Goal: Task Accomplishment & Management: Complete application form

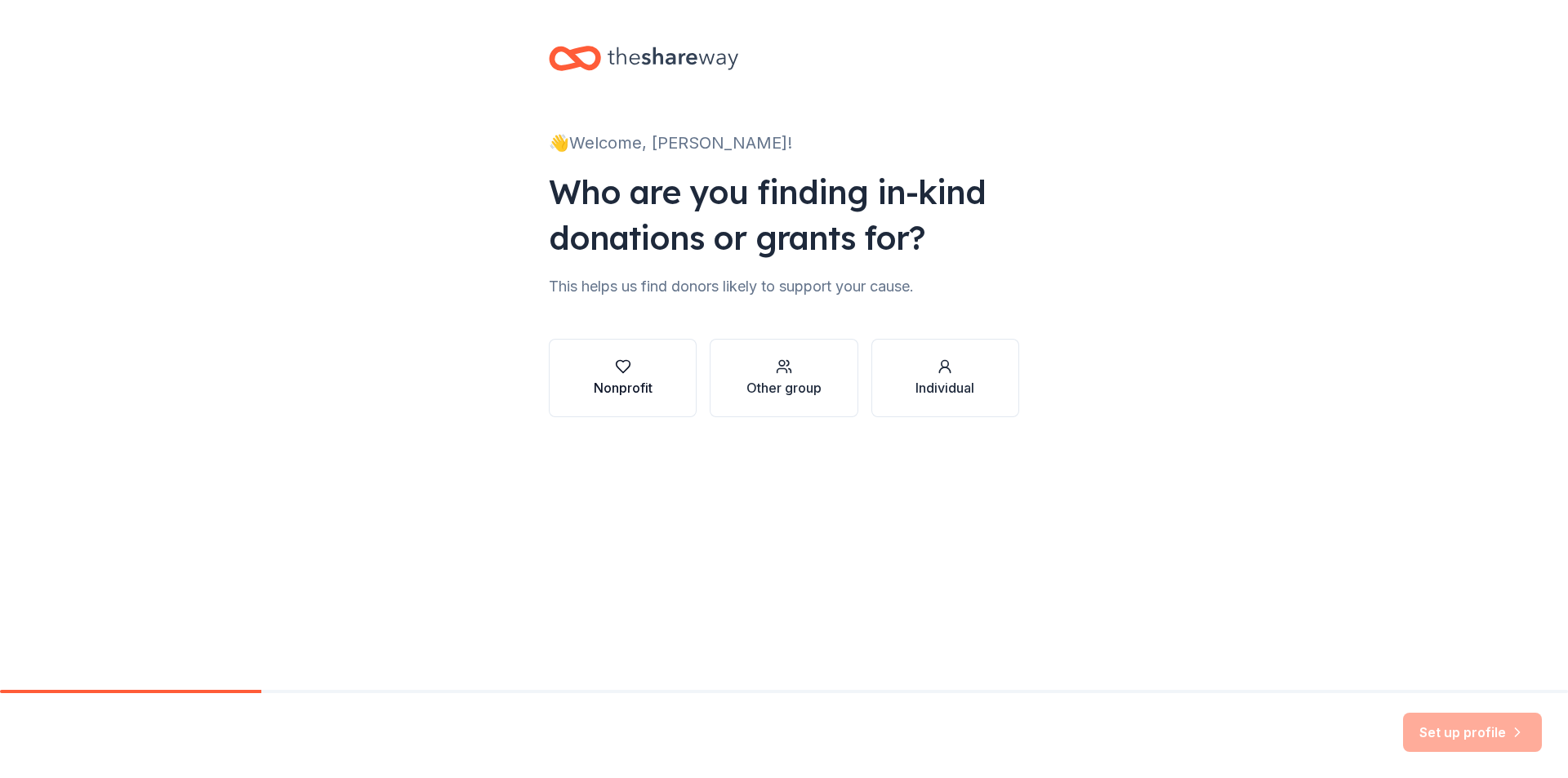
click at [643, 388] on div "Nonprofit" at bounding box center [623, 387] width 59 height 19
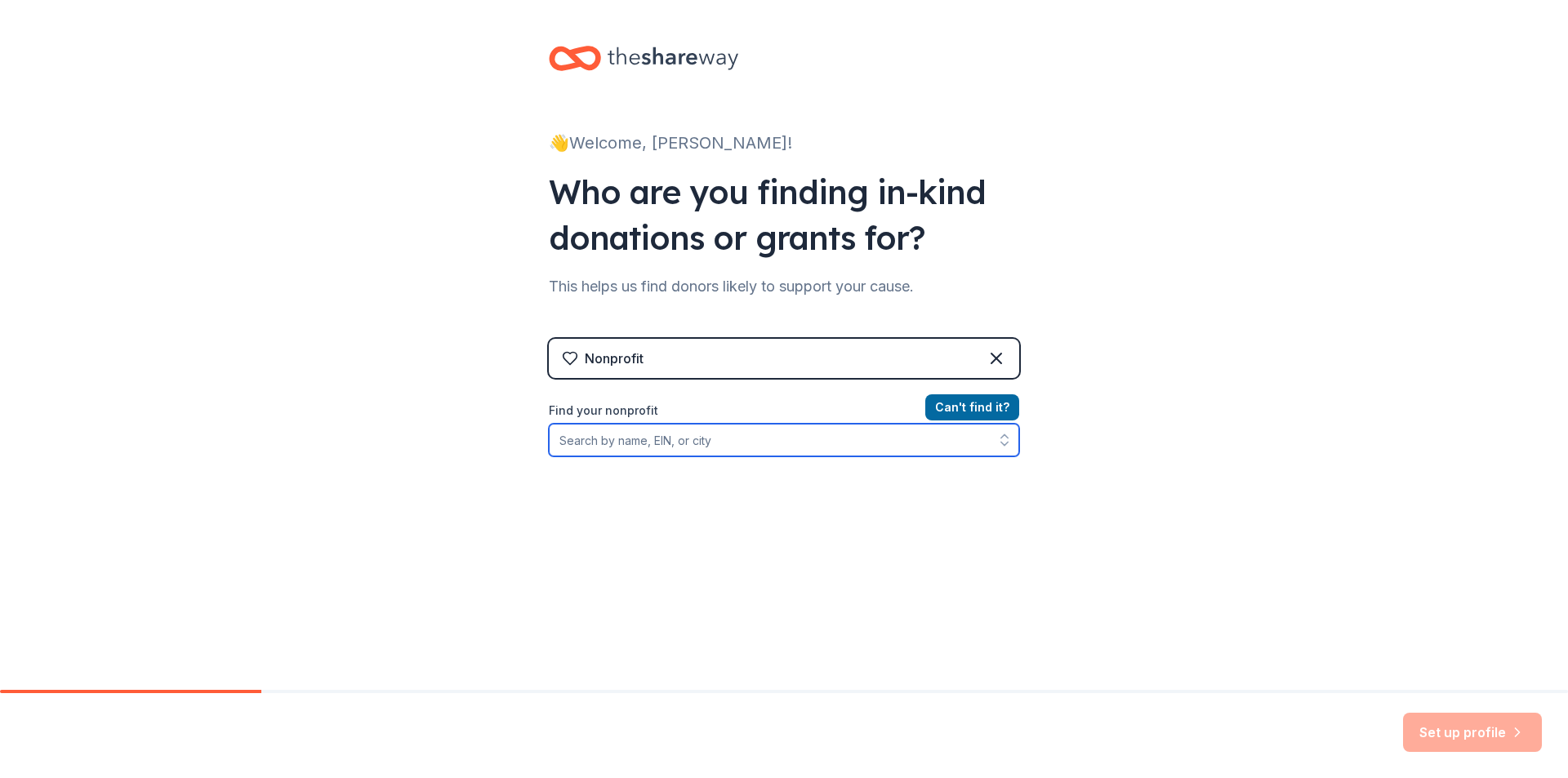
click at [711, 442] on input "Find your nonprofit" at bounding box center [784, 439] width 471 height 32
click at [618, 439] on input "Find your nonprofit" at bounding box center [784, 439] width 471 height 32
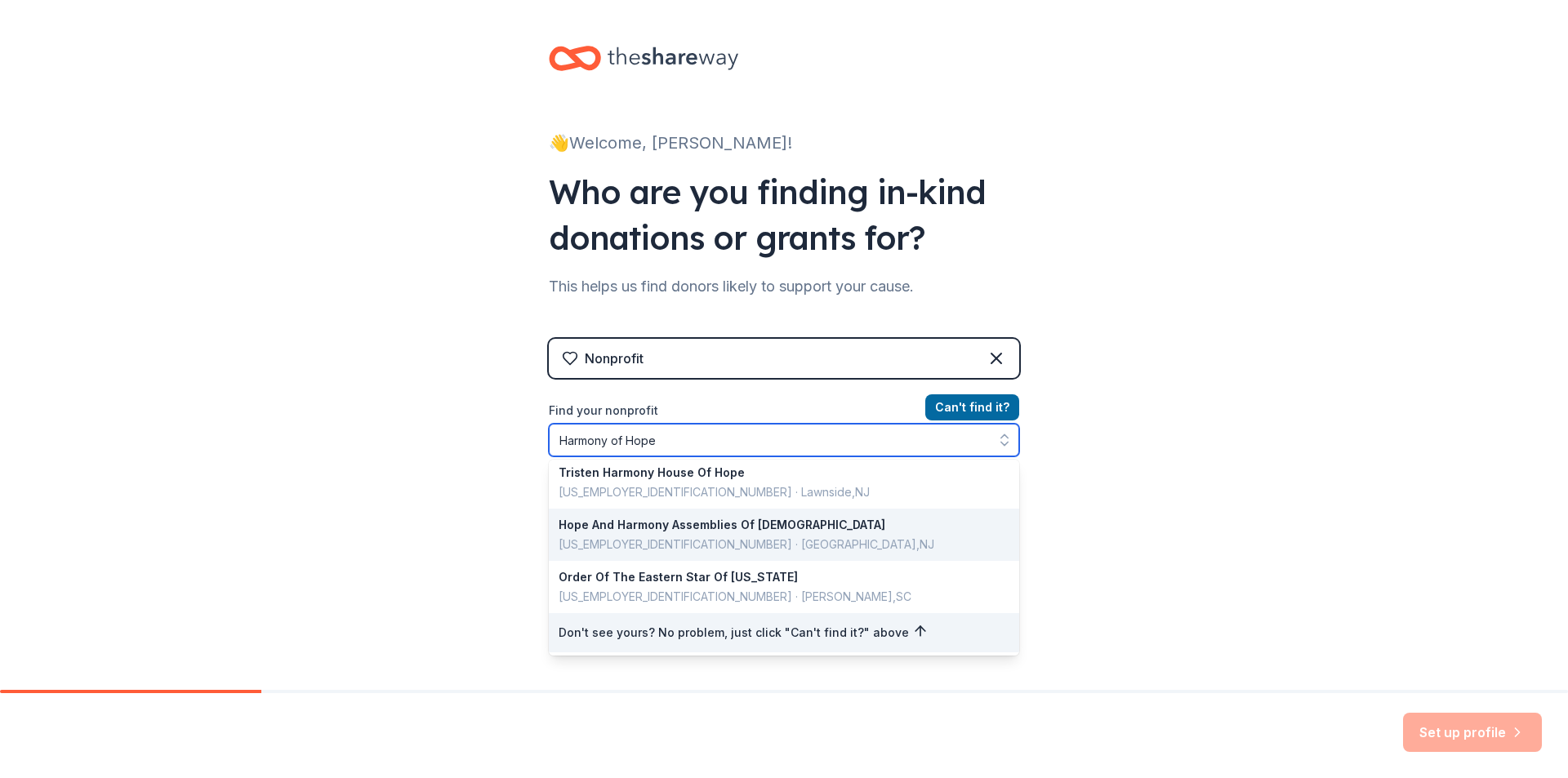
scroll to position [8, 0]
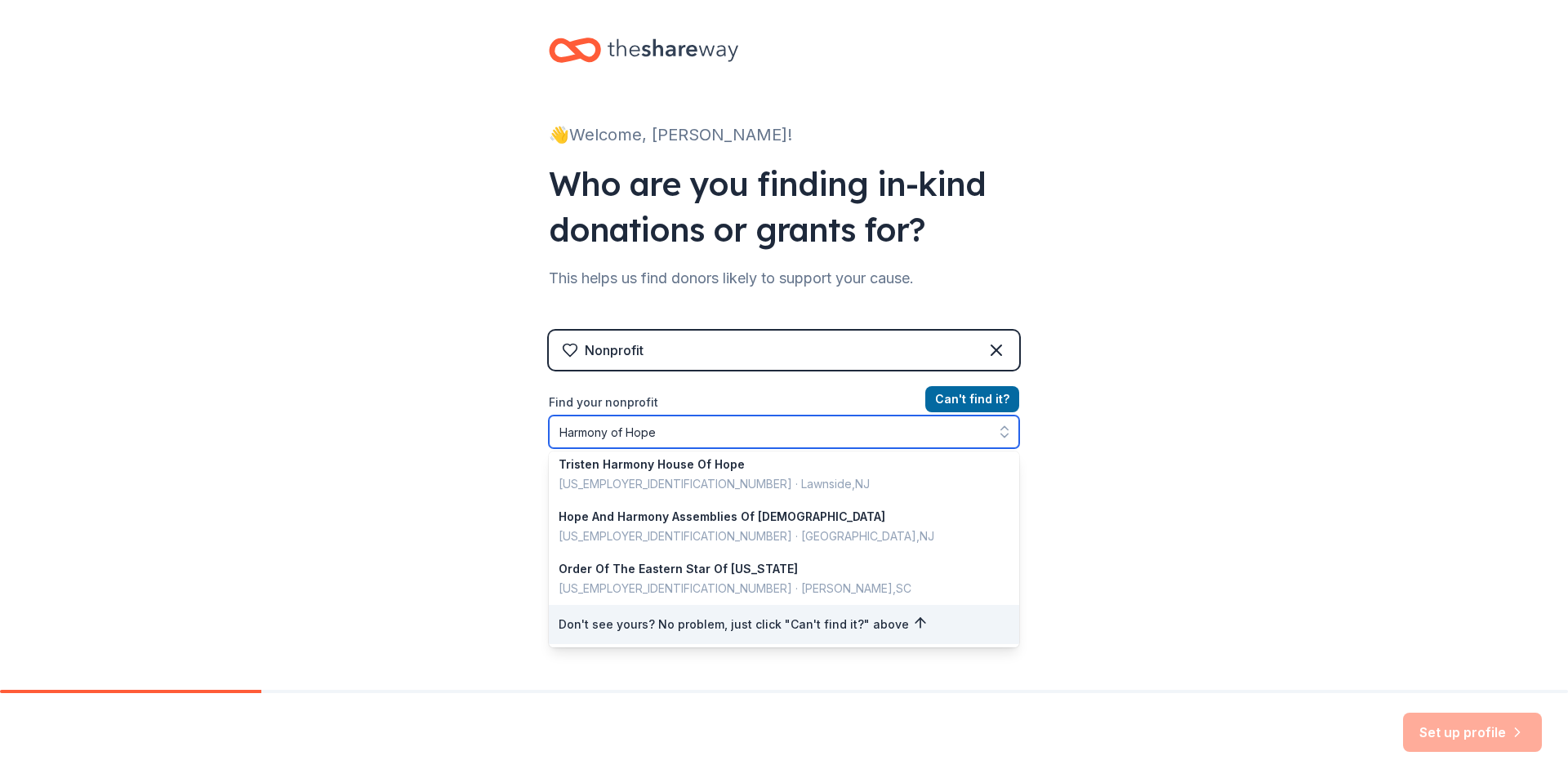
click at [662, 432] on input "Harmony of Hope" at bounding box center [784, 432] width 471 height 32
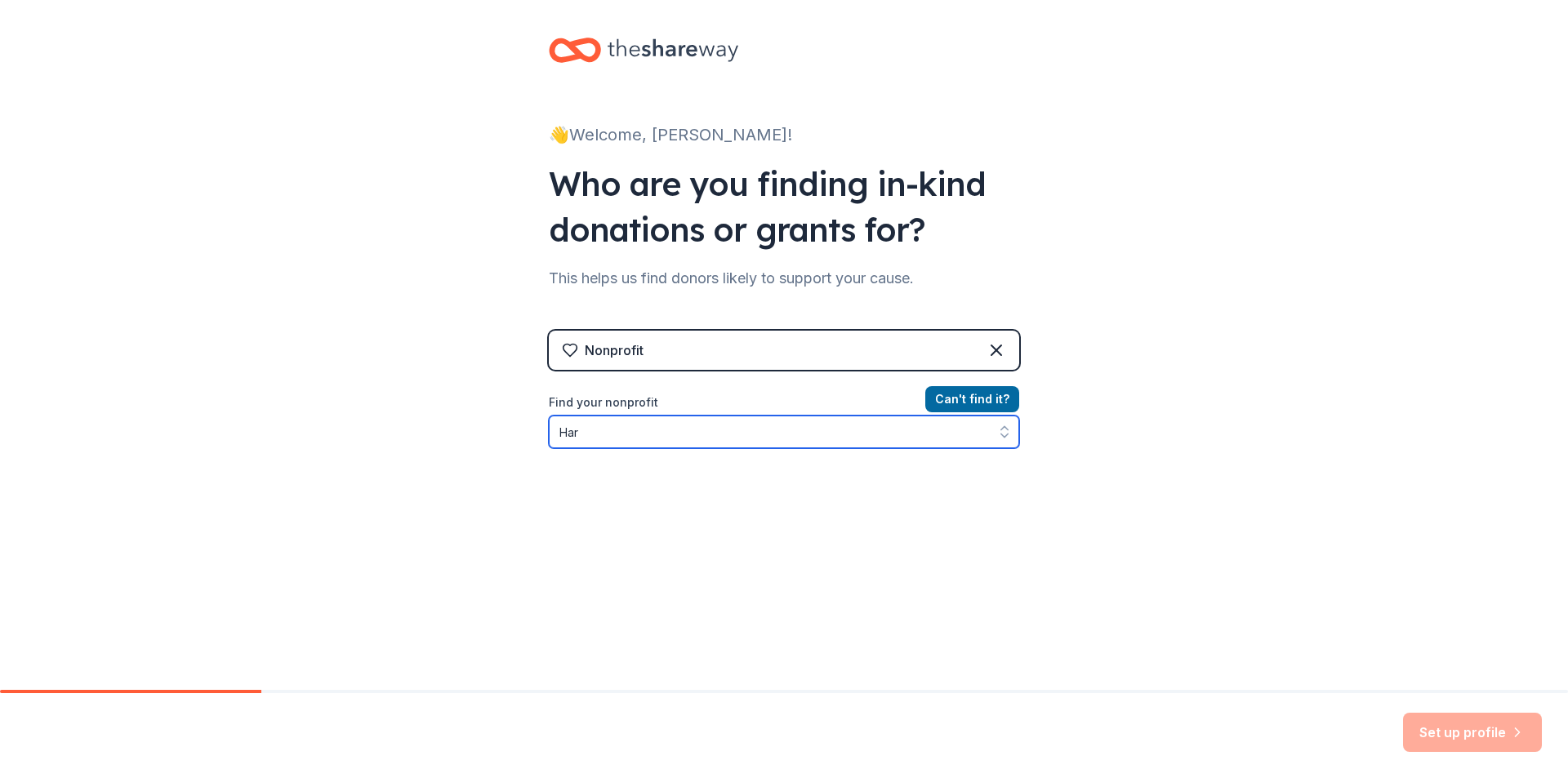
type input "Ha"
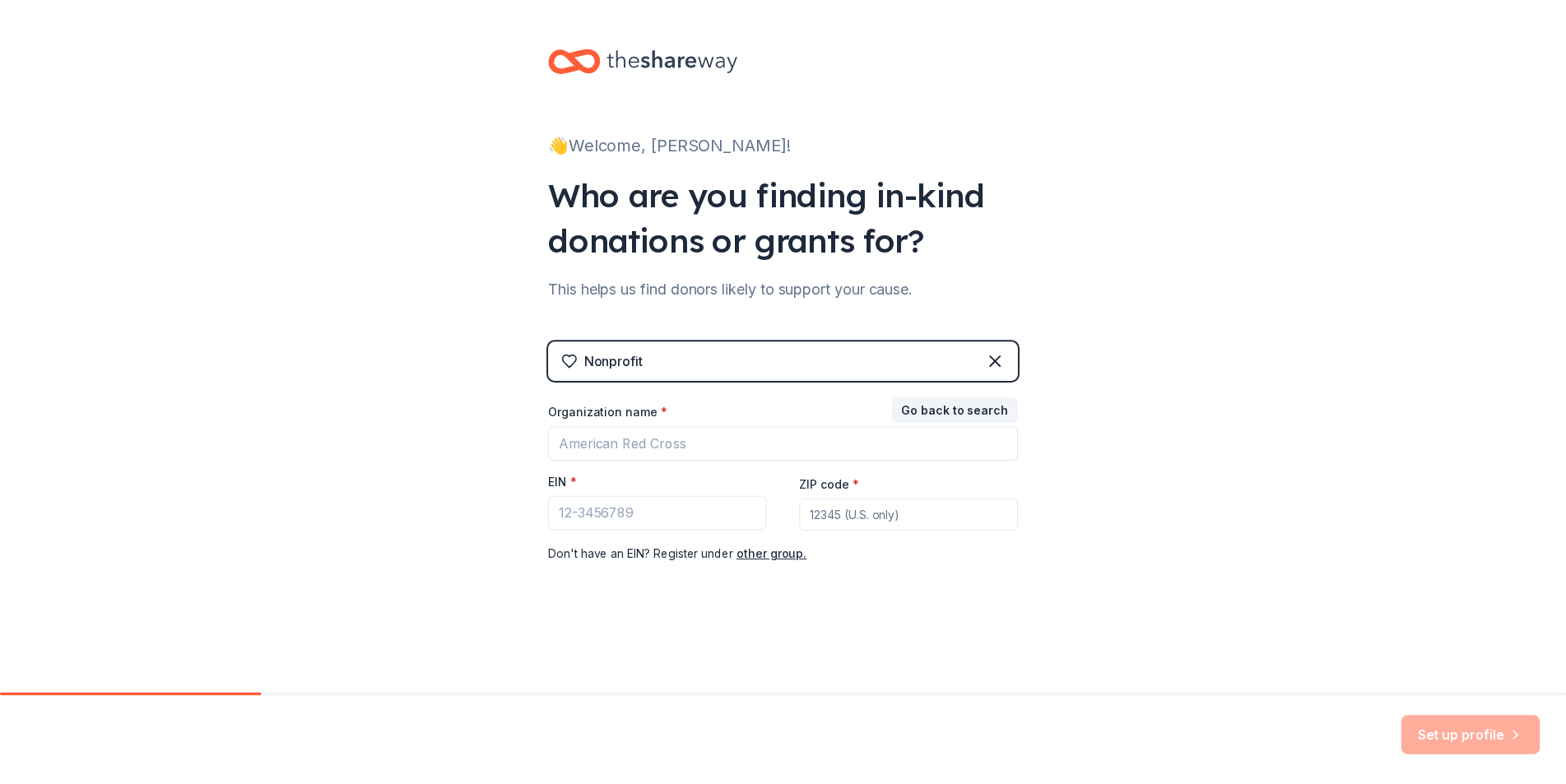
scroll to position [0, 0]
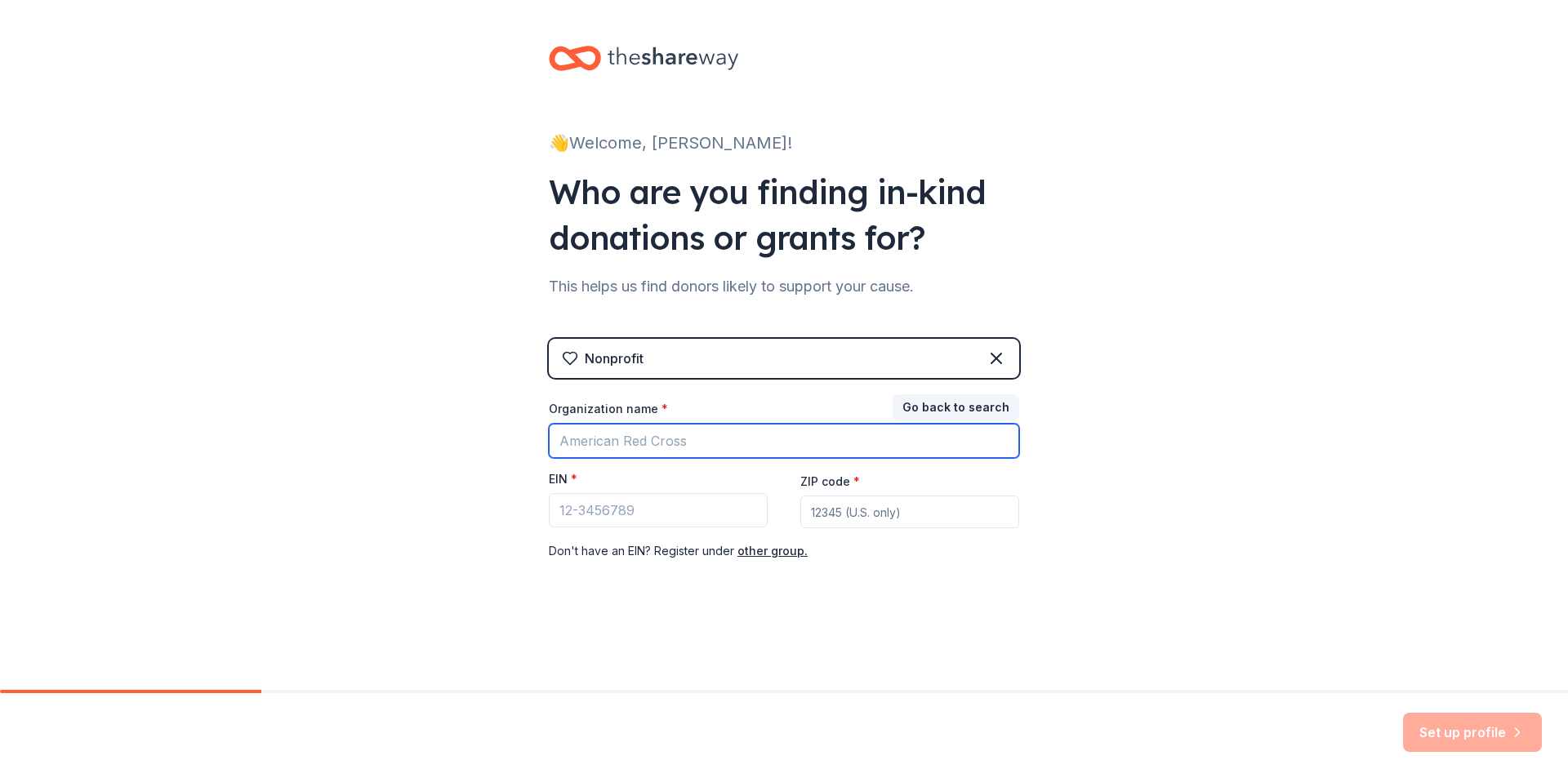
click at [626, 442] on input "Organization name *" at bounding box center [784, 440] width 471 height 34
type input "Harmony of Hope Outreach Inc."
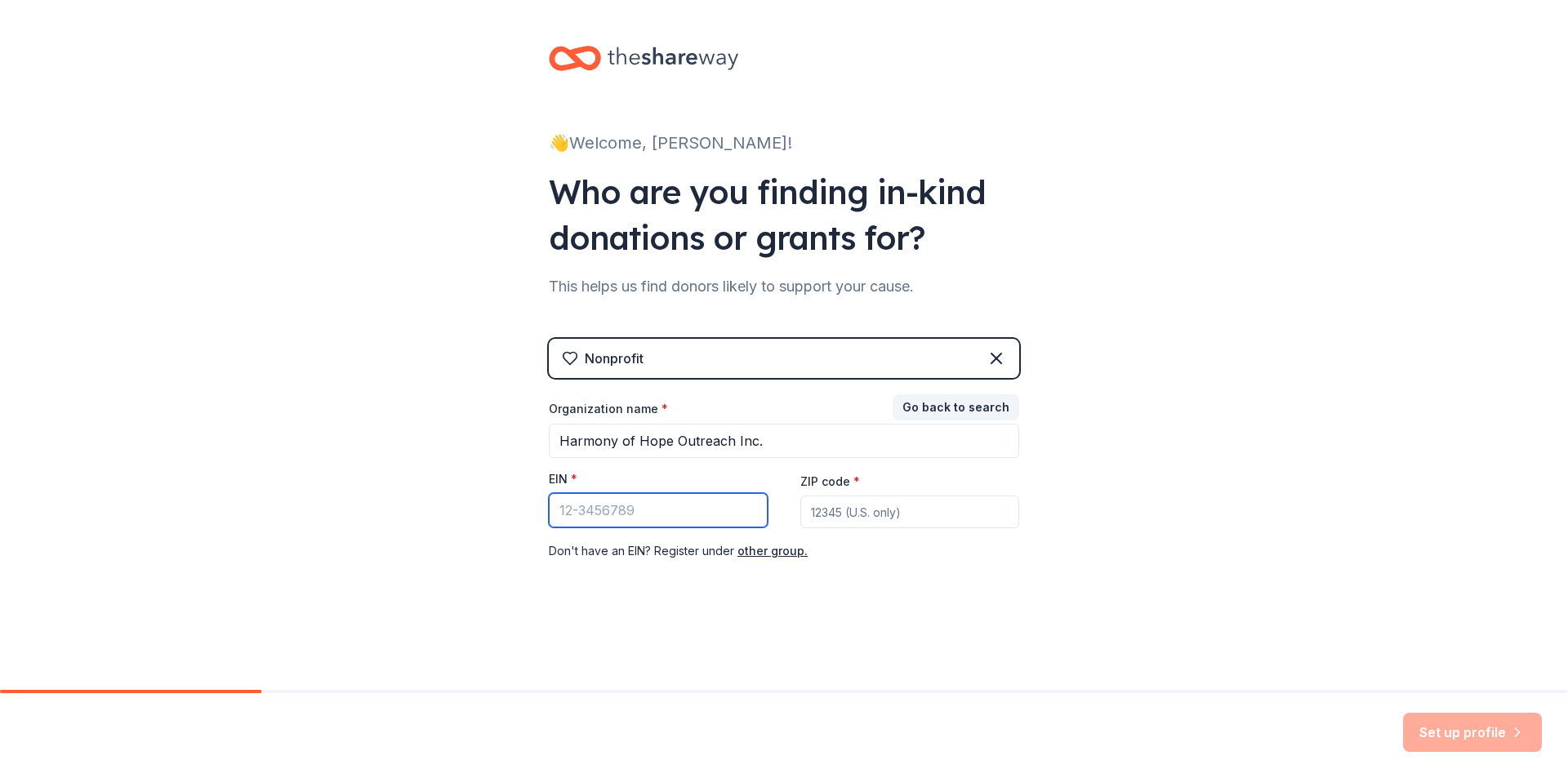
click at [642, 515] on input "EIN *" at bounding box center [658, 510] width 219 height 34
type input "[US_EMPLOYER_IDENTIFICATION_NUMBER]"
click at [831, 515] on input "ZIP code *" at bounding box center [910, 511] width 219 height 32
click at [842, 510] on input "ZIP code *" at bounding box center [910, 511] width 219 height 32
click at [851, 519] on input "Fl" at bounding box center [910, 511] width 219 height 32
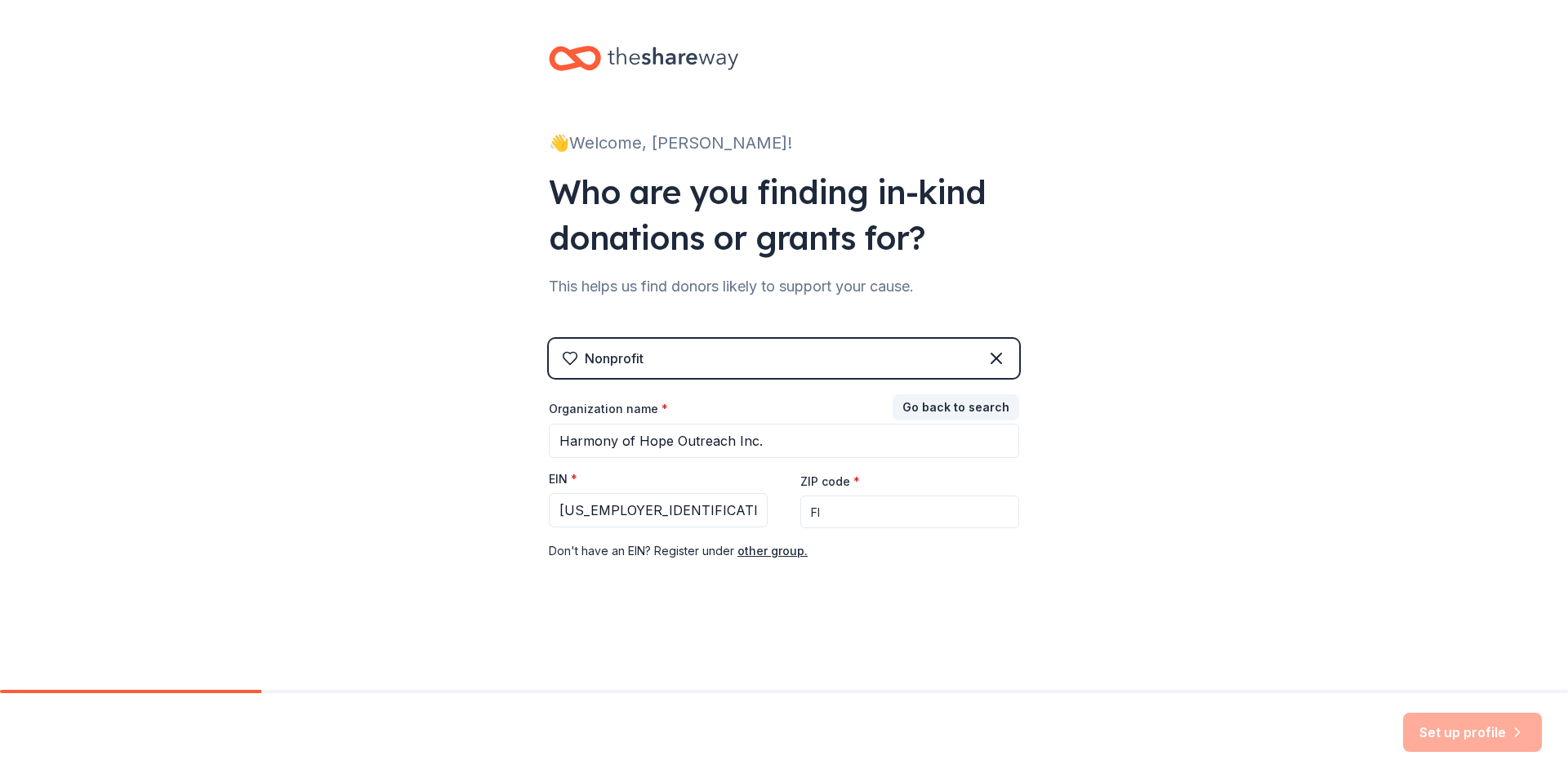
click at [851, 519] on input "Fl" at bounding box center [910, 511] width 219 height 32
click at [837, 516] on input "Fl" at bounding box center [910, 511] width 219 height 32
type input "F"
type input "33312"
click at [1460, 732] on button "Set up profile" at bounding box center [1473, 732] width 139 height 39
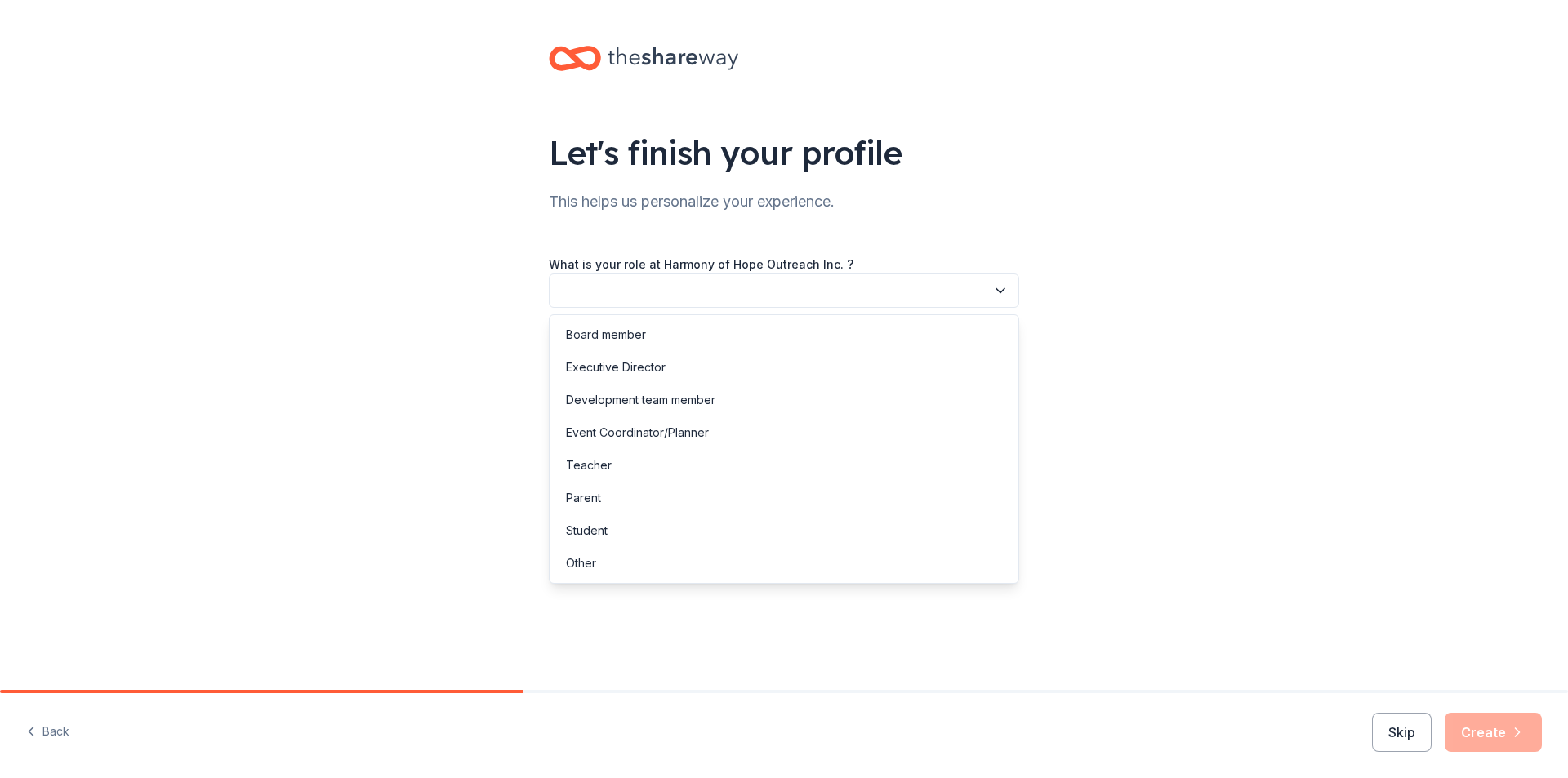
click at [1004, 288] on icon "button" at bounding box center [1000, 291] width 17 height 17
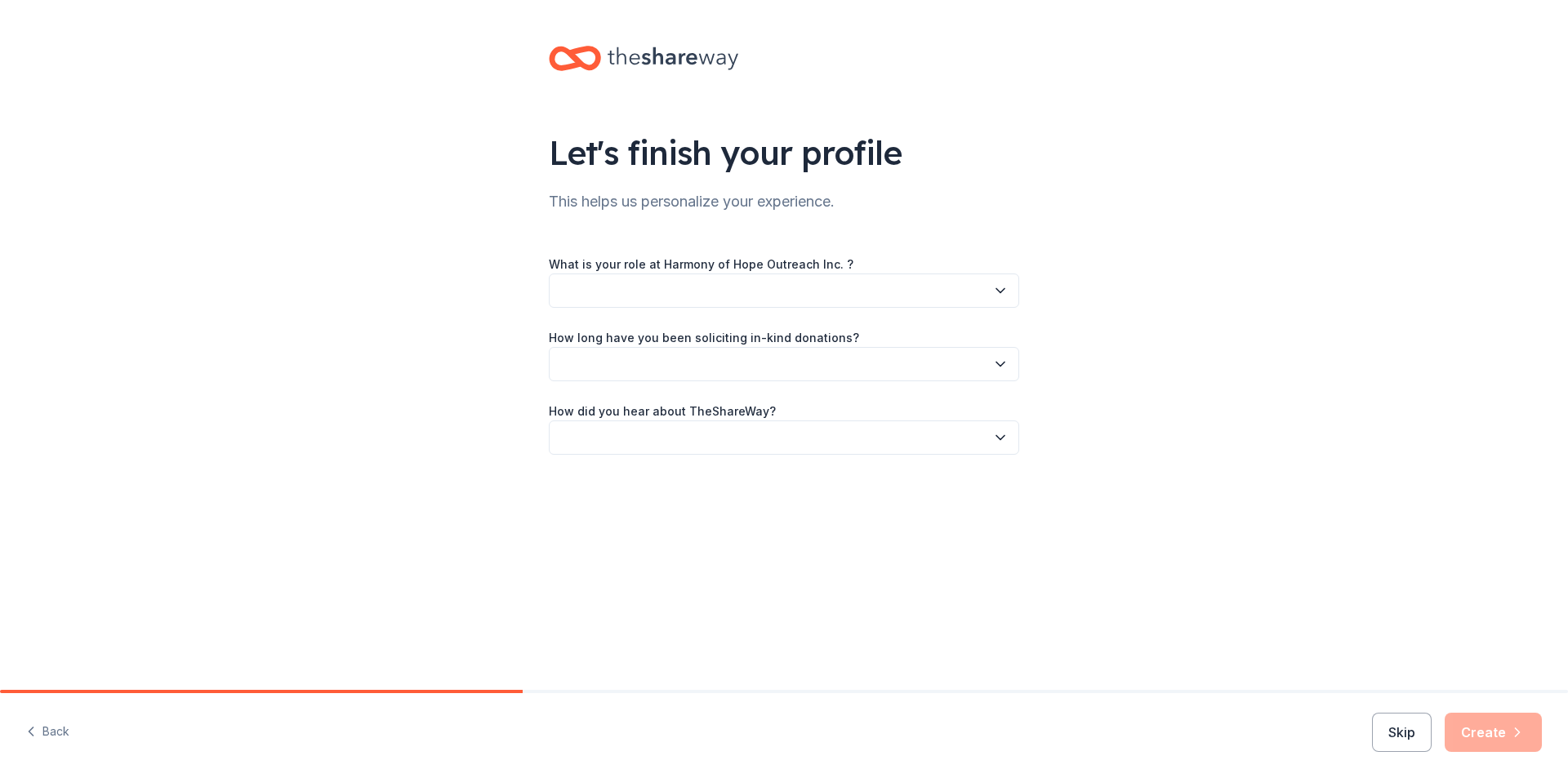
click at [586, 287] on button "button" at bounding box center [784, 290] width 471 height 34
drag, startPoint x: 617, startPoint y: 290, endPoint x: 570, endPoint y: 287, distance: 47.1
click at [569, 286] on button "button" at bounding box center [784, 290] width 471 height 34
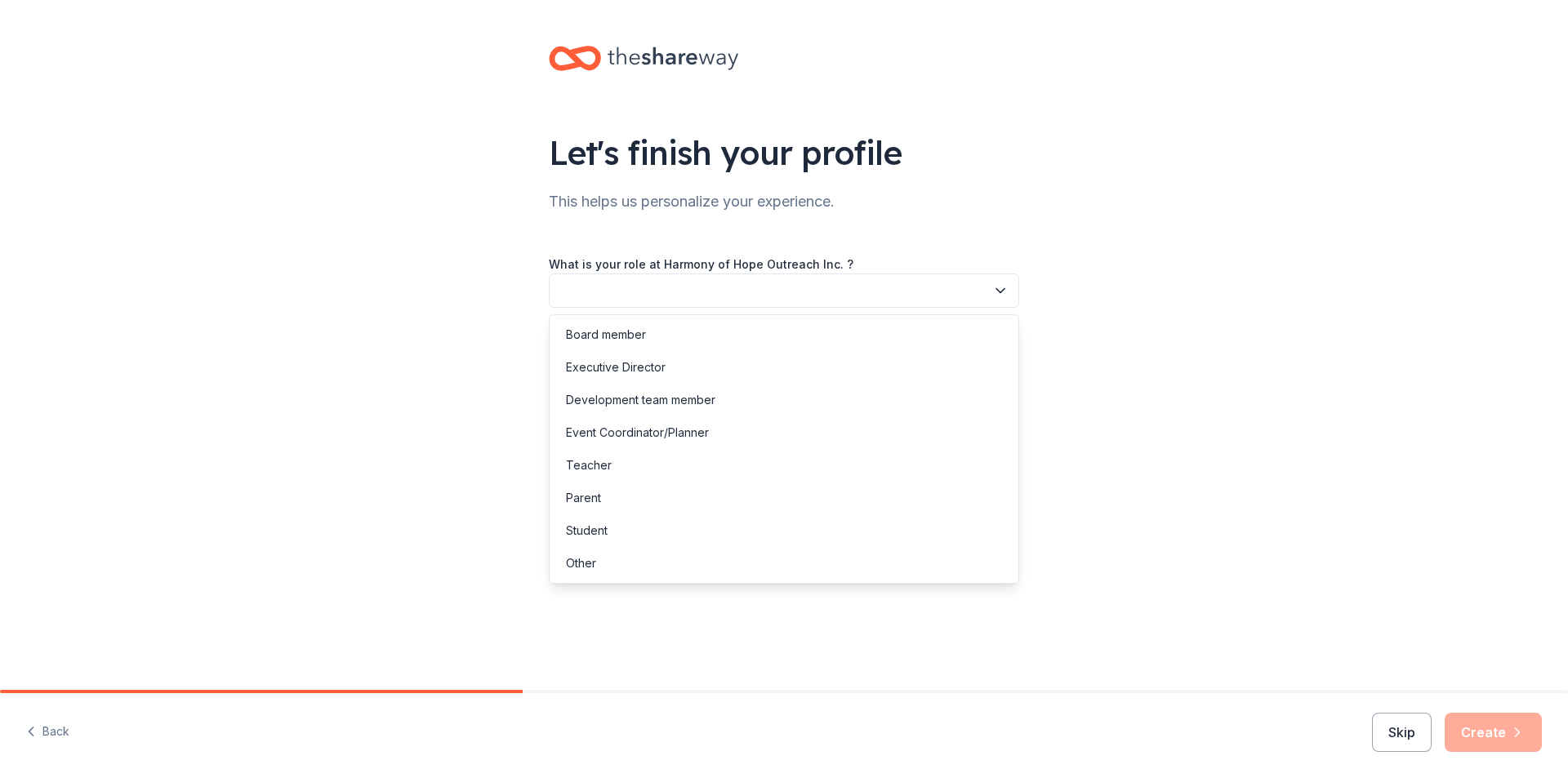
click at [570, 287] on button "button" at bounding box center [784, 290] width 471 height 34
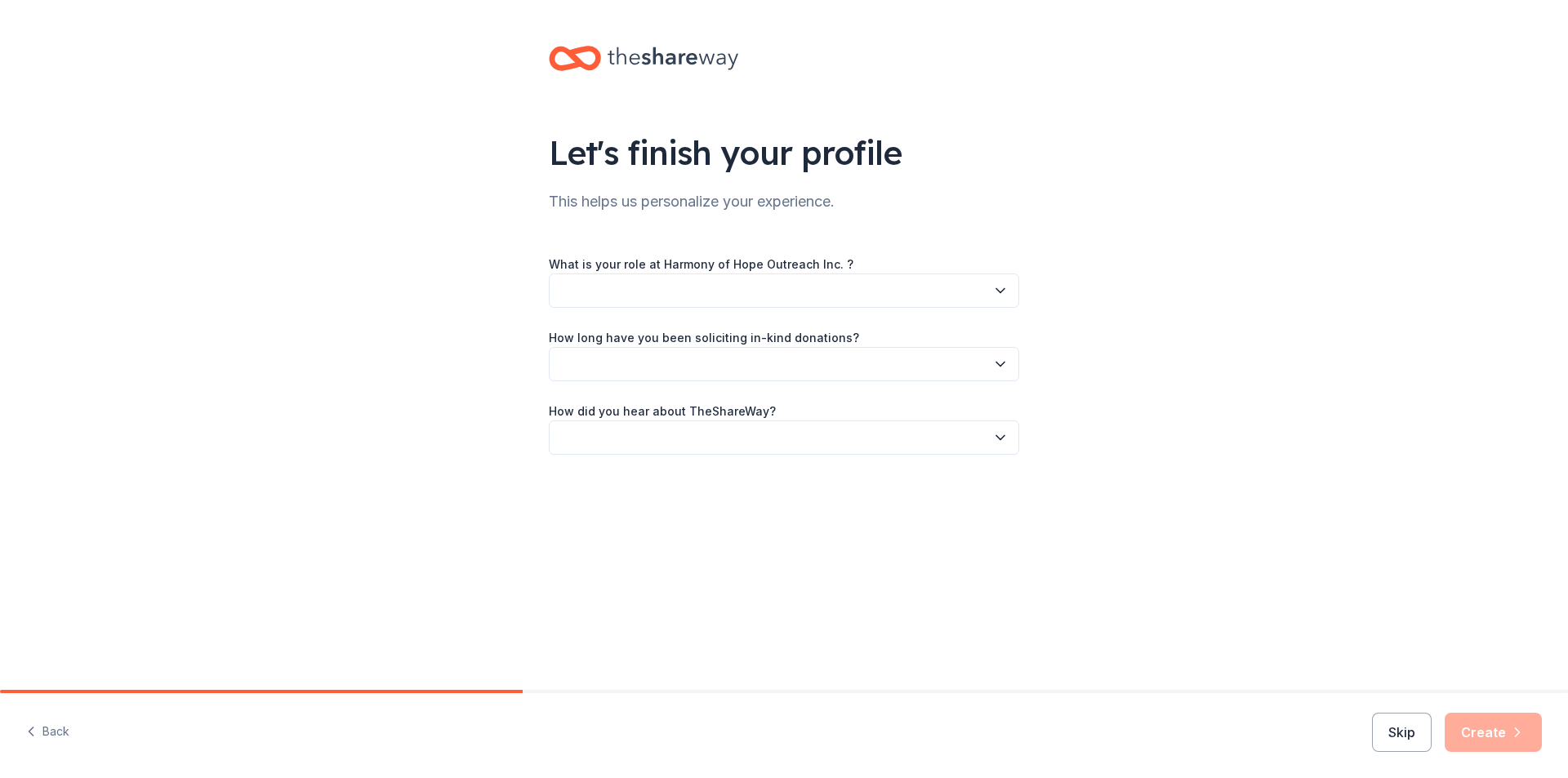
click at [634, 296] on button "button" at bounding box center [784, 290] width 471 height 34
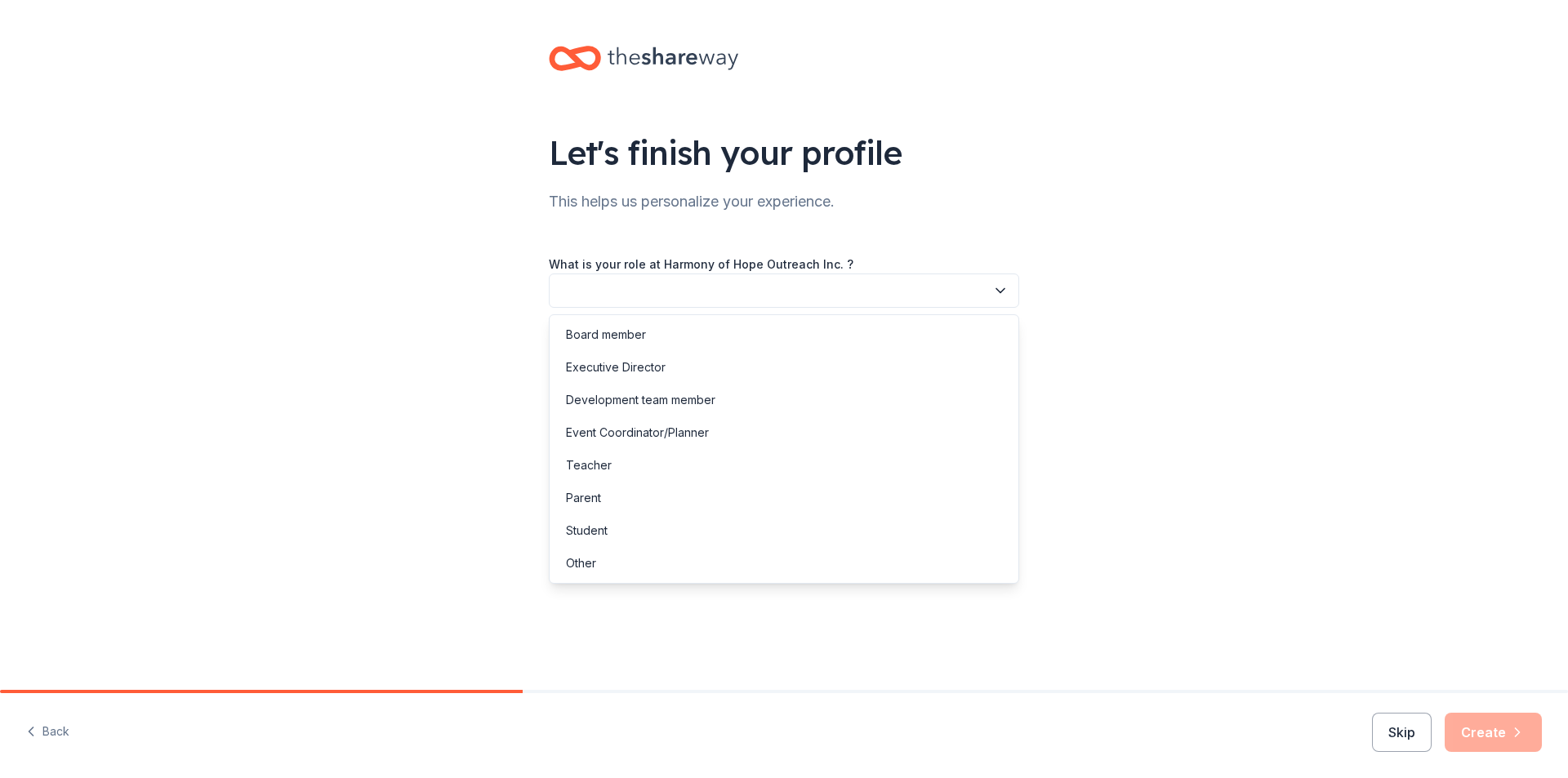
click at [998, 288] on icon "button" at bounding box center [1000, 291] width 17 height 17
click at [644, 333] on div "Board member" at bounding box center [606, 334] width 80 height 19
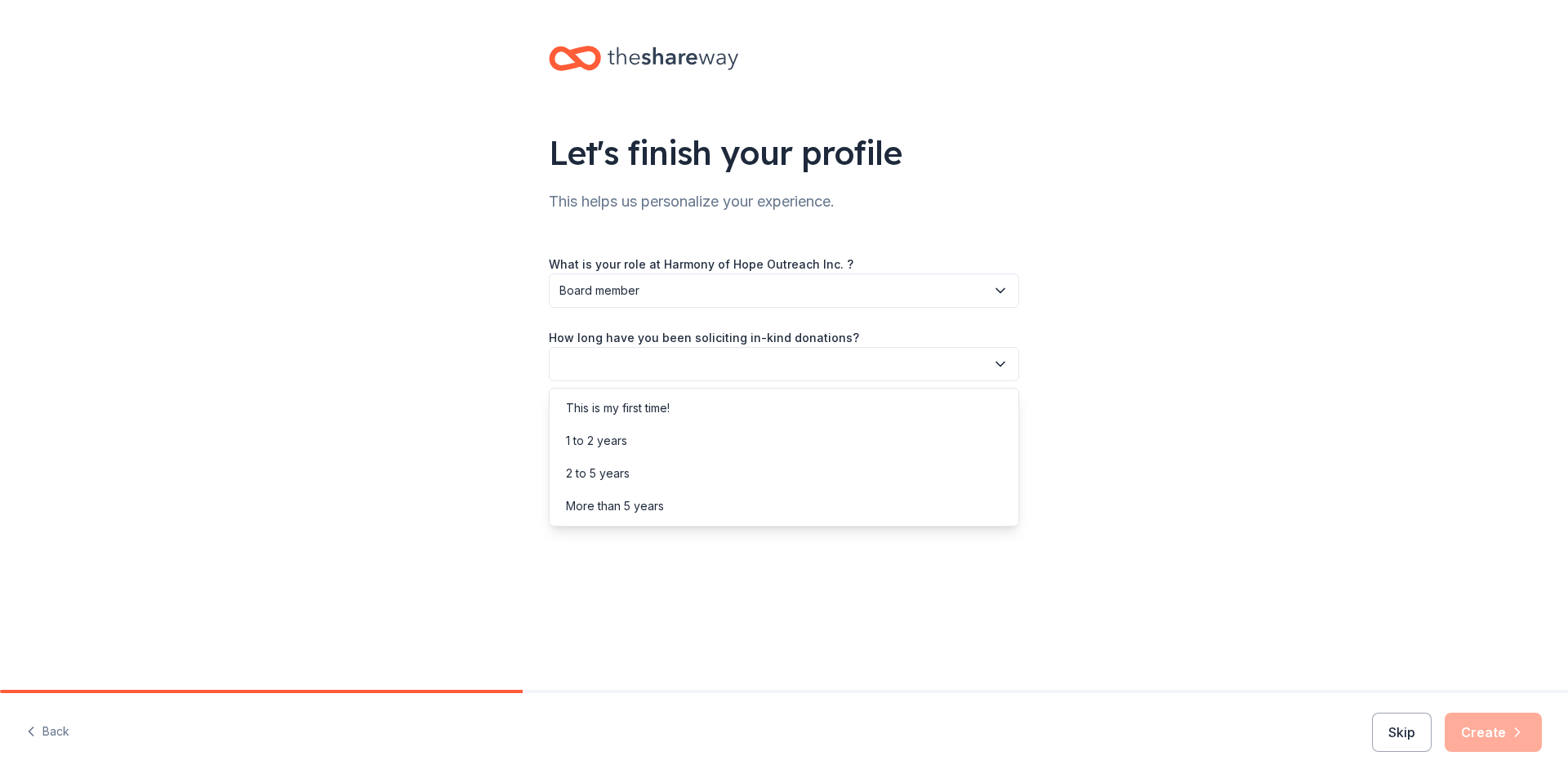
click at [999, 363] on icon "button" at bounding box center [1000, 364] width 17 height 17
click at [643, 406] on div "This is my first time!" at bounding box center [618, 407] width 104 height 19
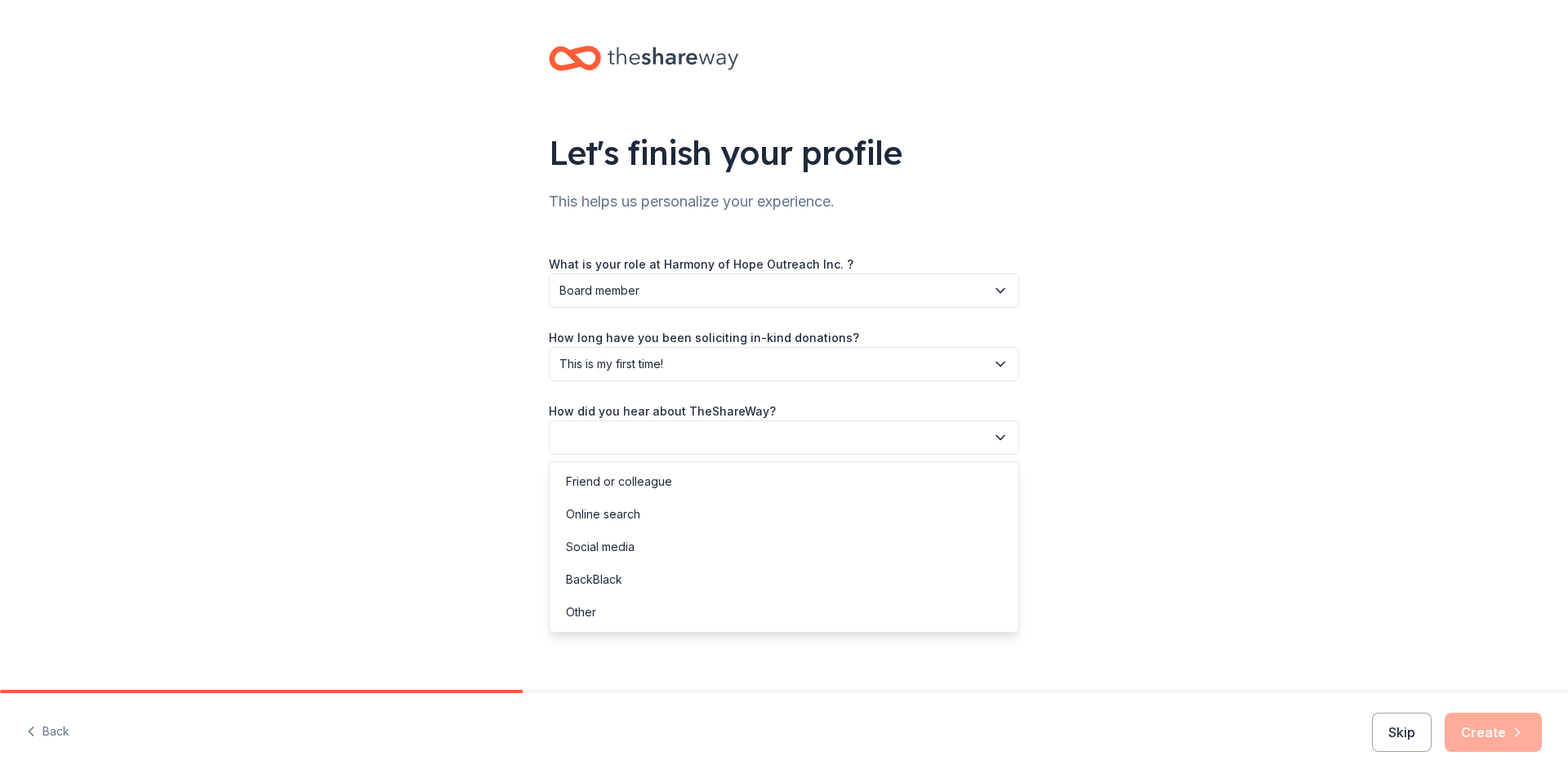
click at [998, 438] on icon "button" at bounding box center [1000, 438] width 8 height 4
click at [606, 509] on div "Online search" at bounding box center [603, 514] width 74 height 19
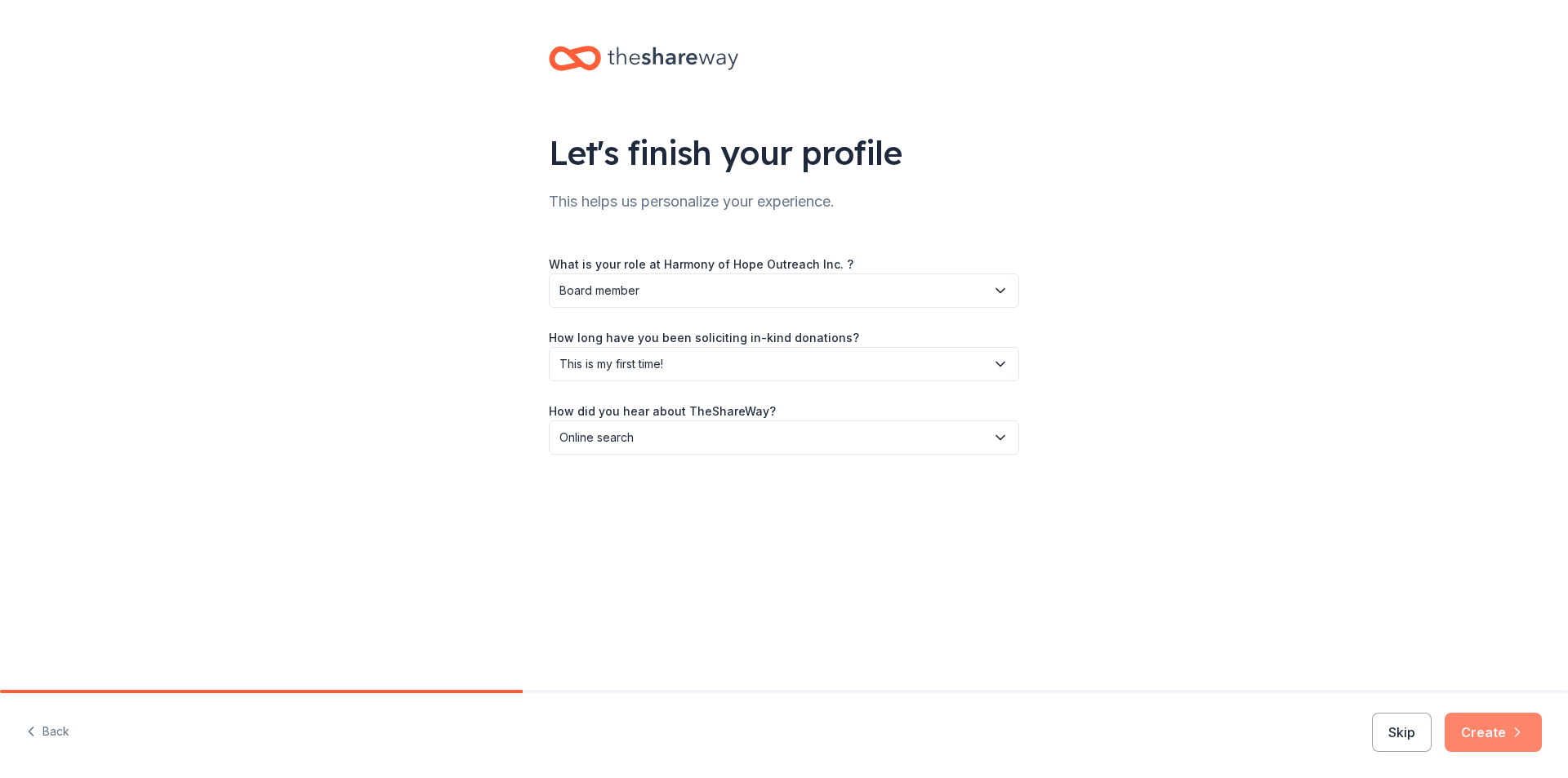
click at [1490, 736] on button "Create" at bounding box center [1493, 732] width 97 height 39
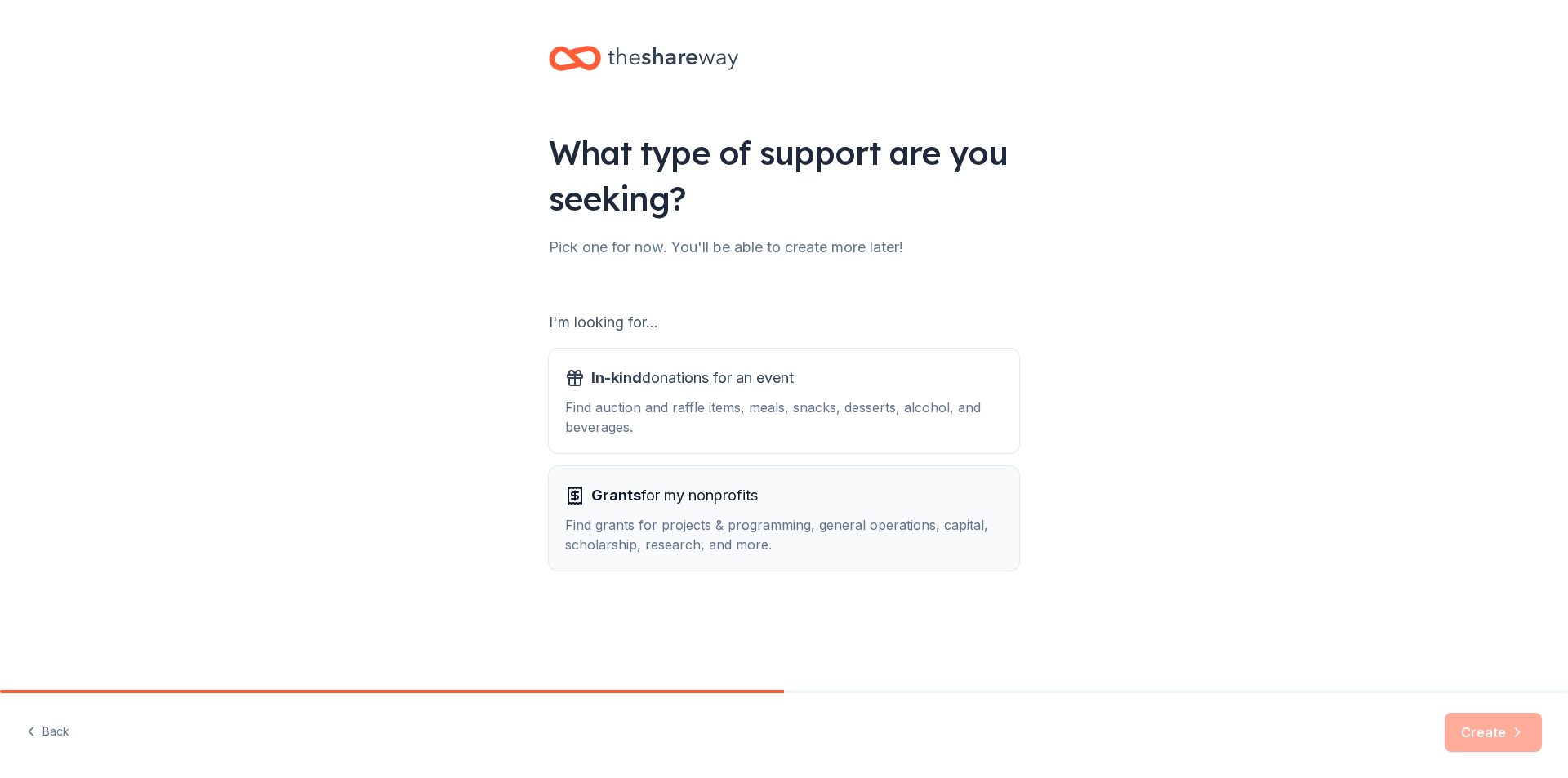
click at [802, 541] on div "Find grants for projects & programming, general operations, capital, scholarshi…" at bounding box center [784, 534] width 438 height 39
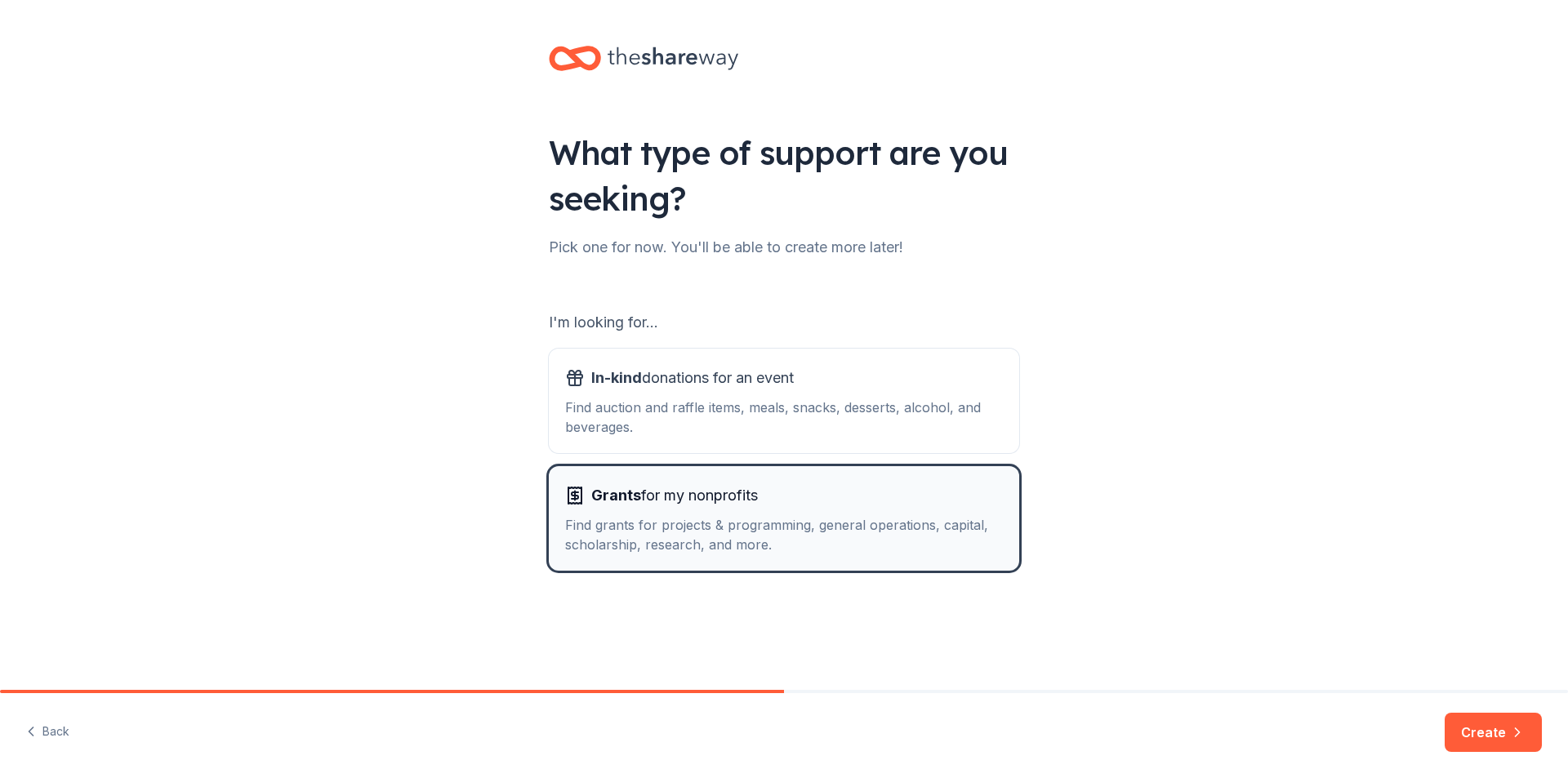
click at [802, 541] on div "Find grants for projects & programming, general operations, capital, scholarshi…" at bounding box center [784, 534] width 438 height 39
click at [1483, 732] on button "Create" at bounding box center [1493, 732] width 97 height 39
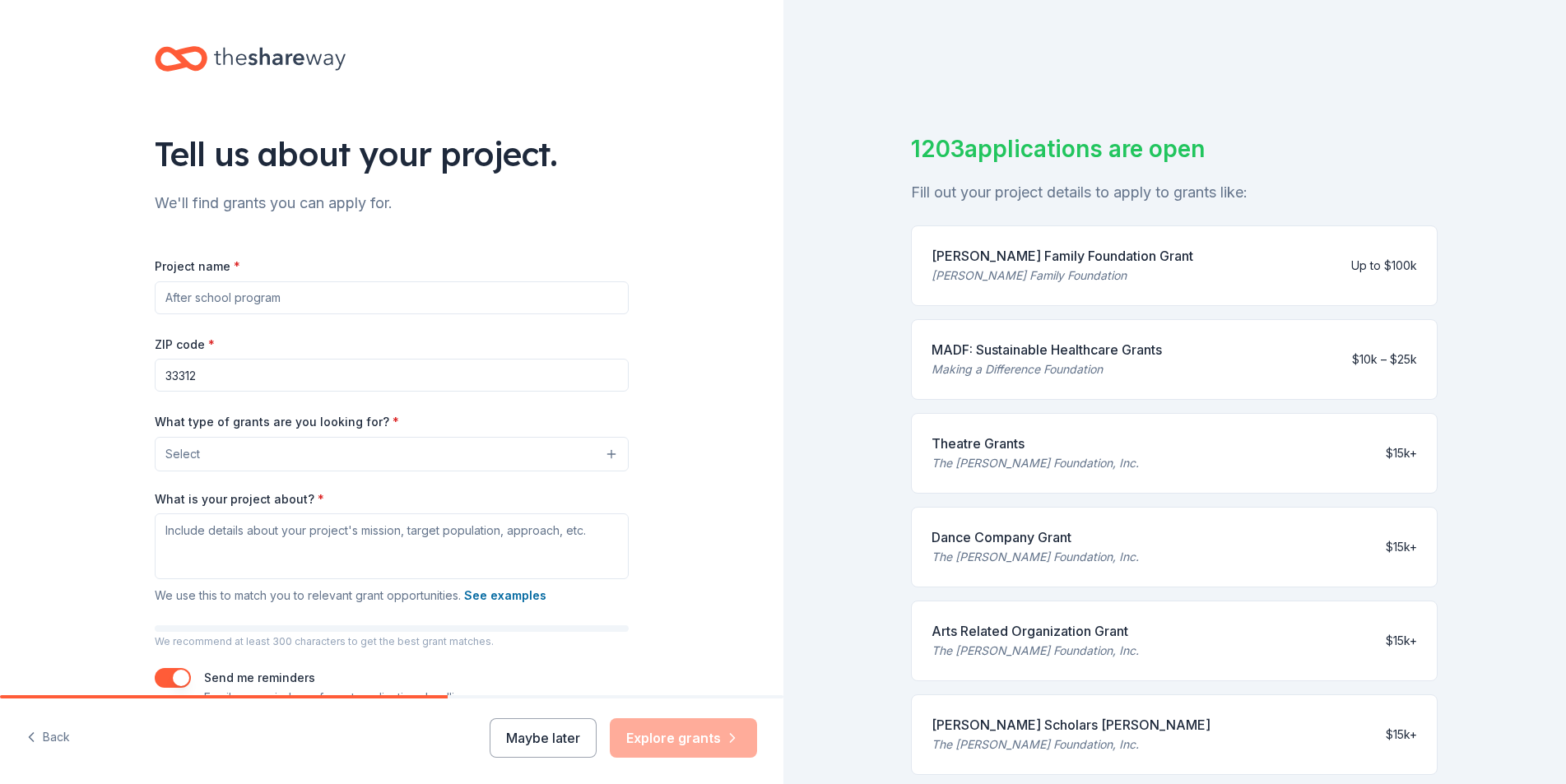
drag, startPoint x: 266, startPoint y: 291, endPoint x: 229, endPoint y: 286, distance: 37.3
click at [229, 286] on input "Project name *" at bounding box center [391, 297] width 474 height 33
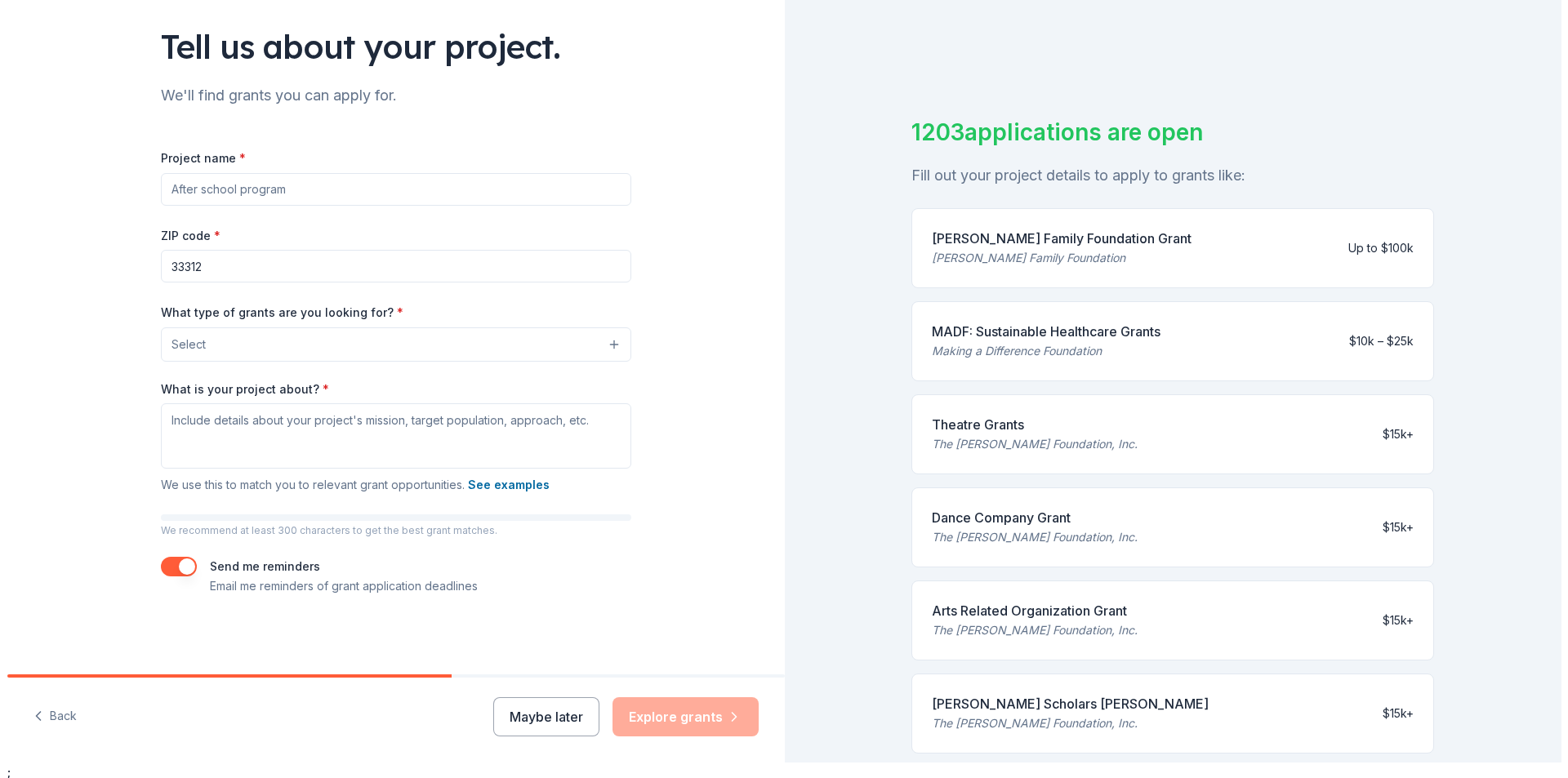
scroll to position [19, 0]
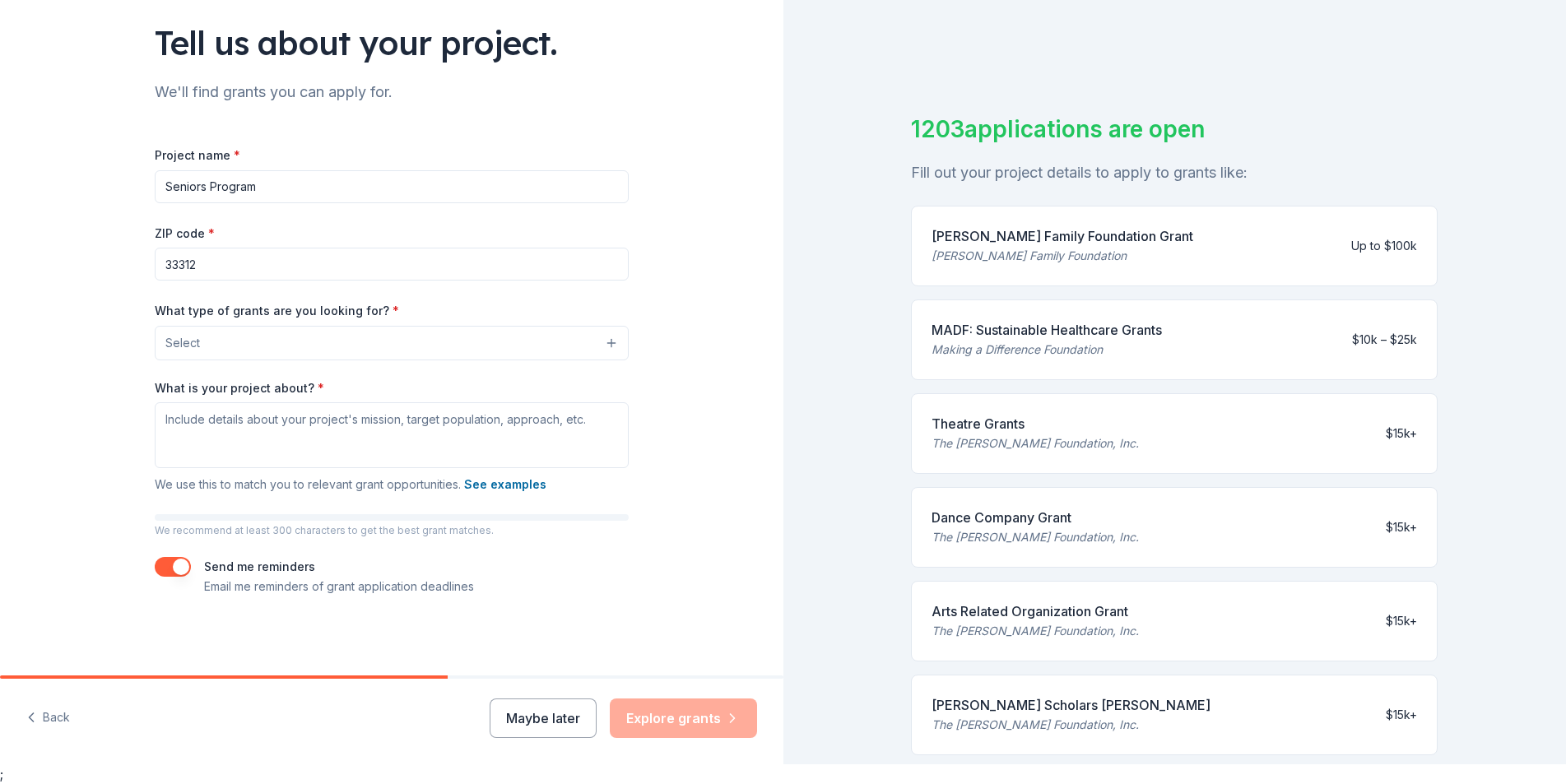
type input "Seniors Program"
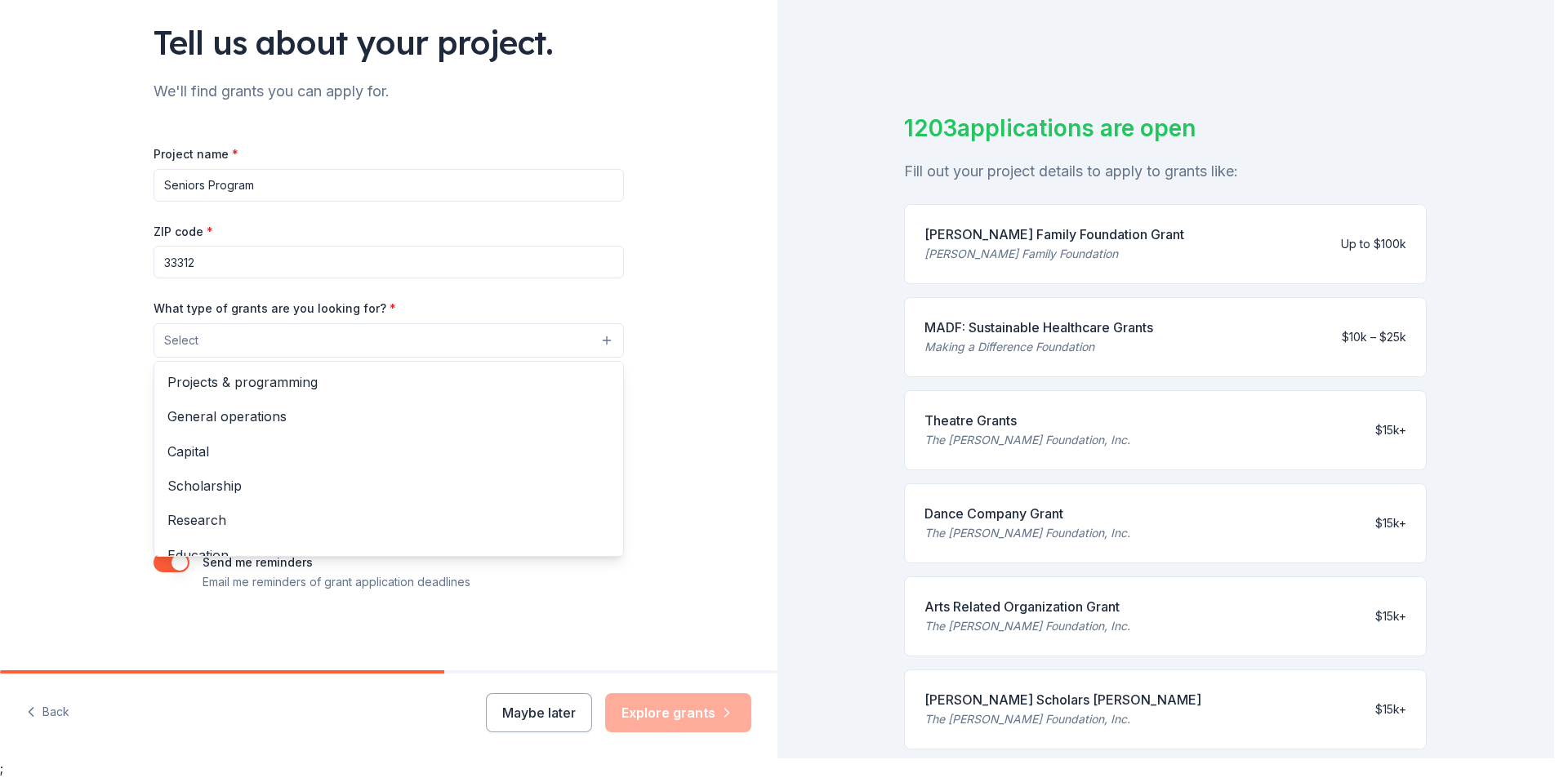
click at [303, 345] on button "Select" at bounding box center [388, 340] width 471 height 34
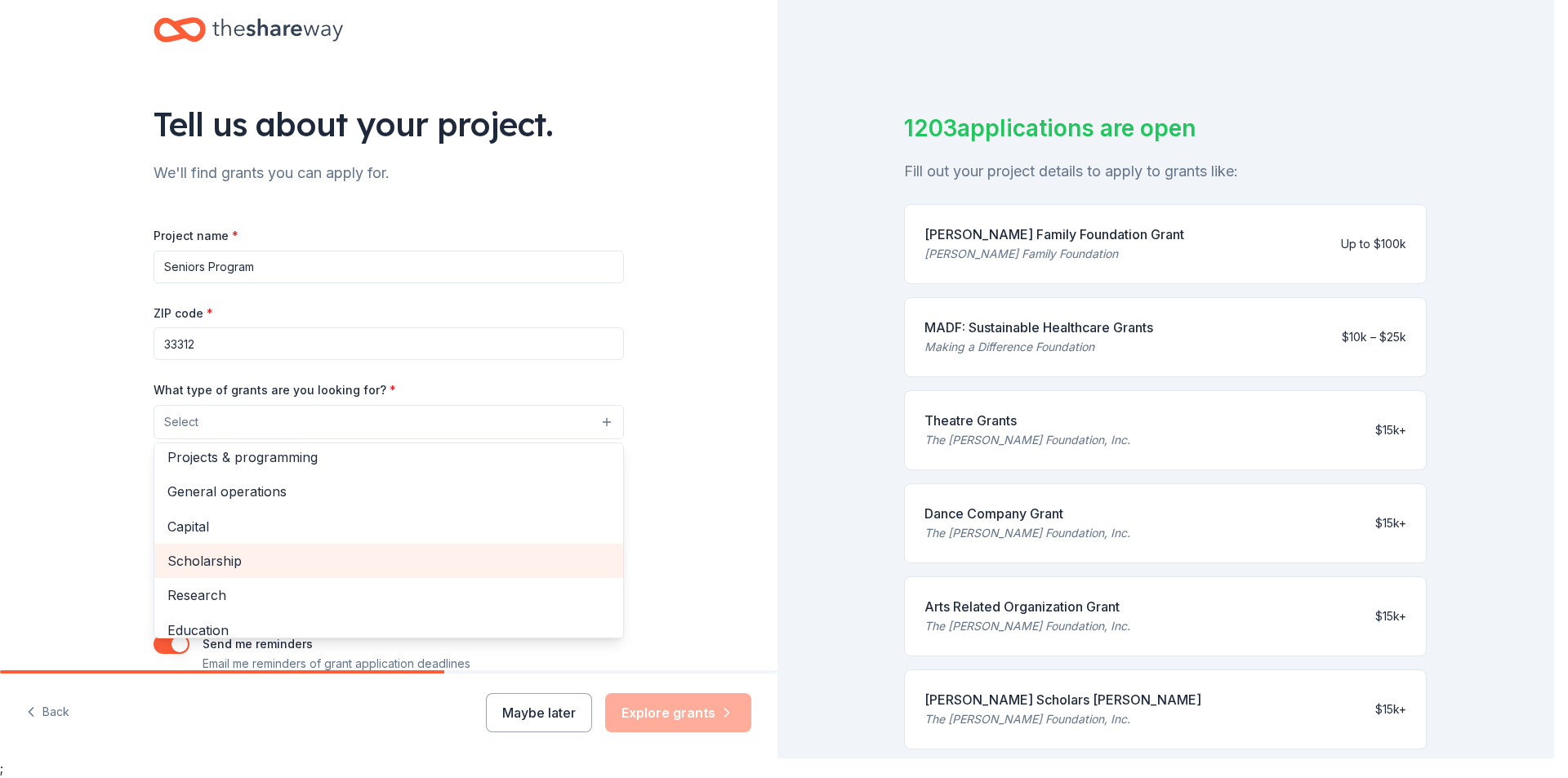
scroll to position [0, 0]
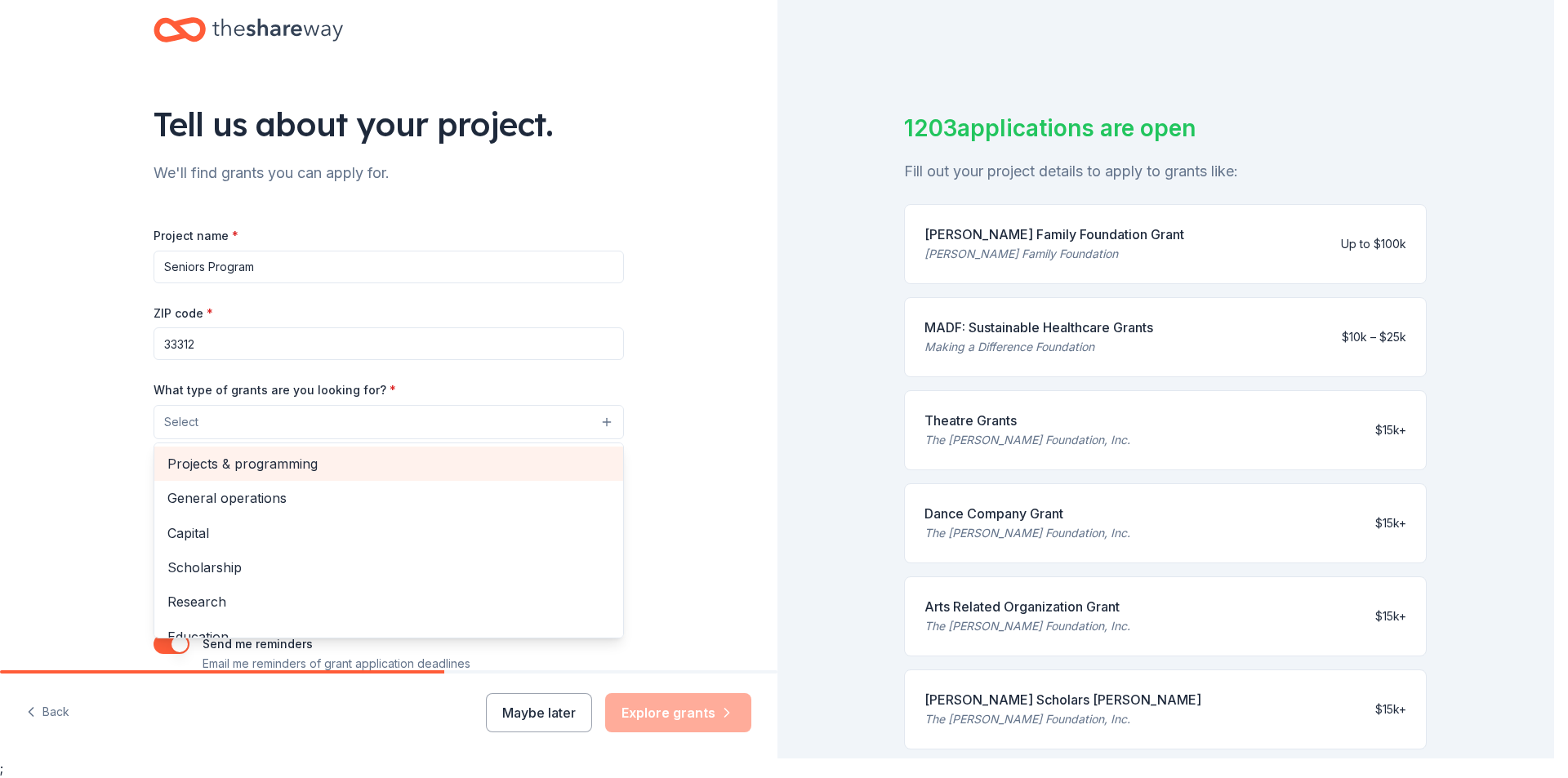
click at [288, 466] on span "Projects & programming" at bounding box center [388, 463] width 443 height 21
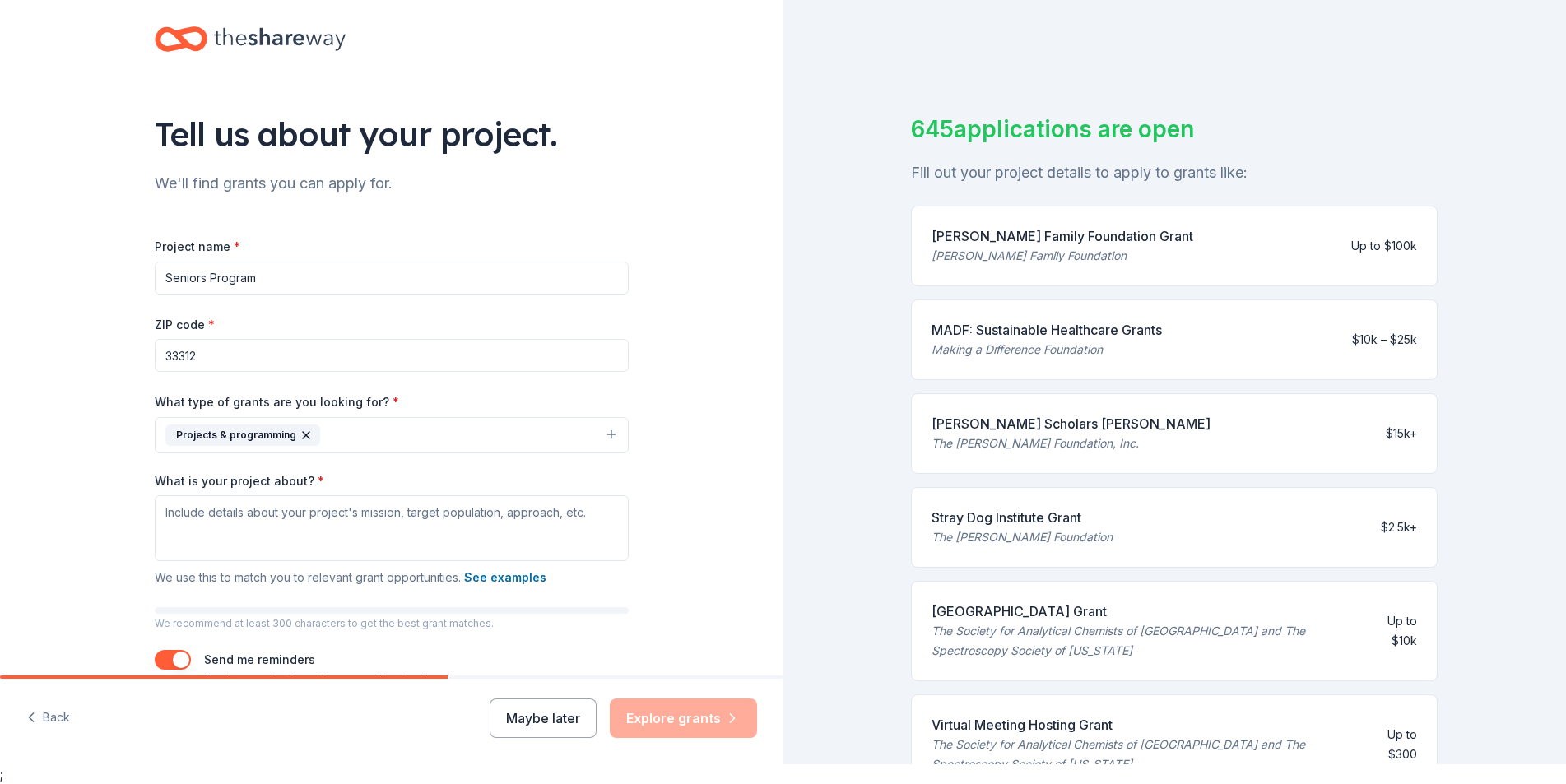
click at [300, 431] on icon "button" at bounding box center [306, 435] width 13 height 13
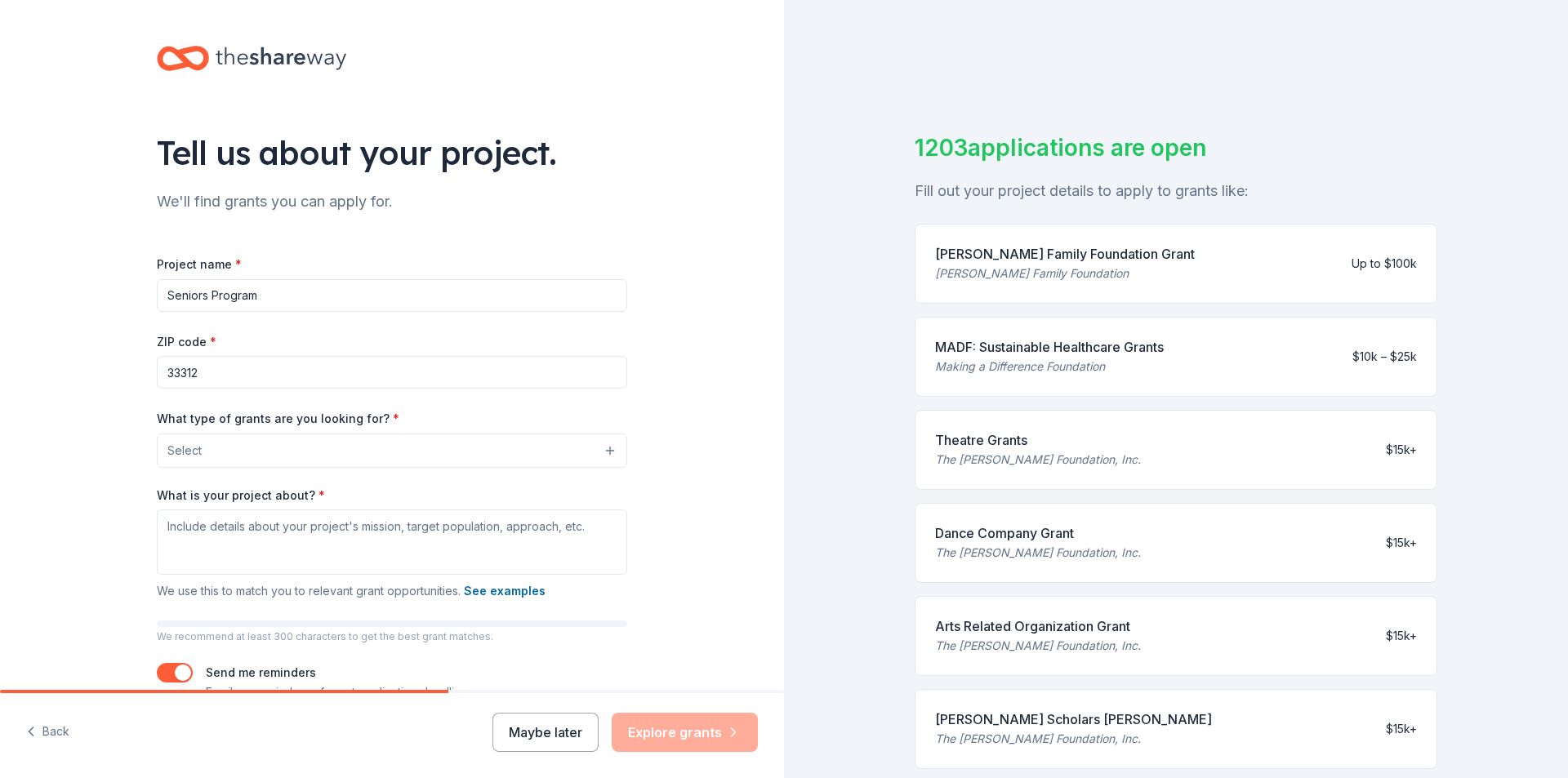
click at [506, 456] on button "Select" at bounding box center [392, 450] width 471 height 34
click at [335, 452] on button "Select" at bounding box center [392, 450] width 471 height 34
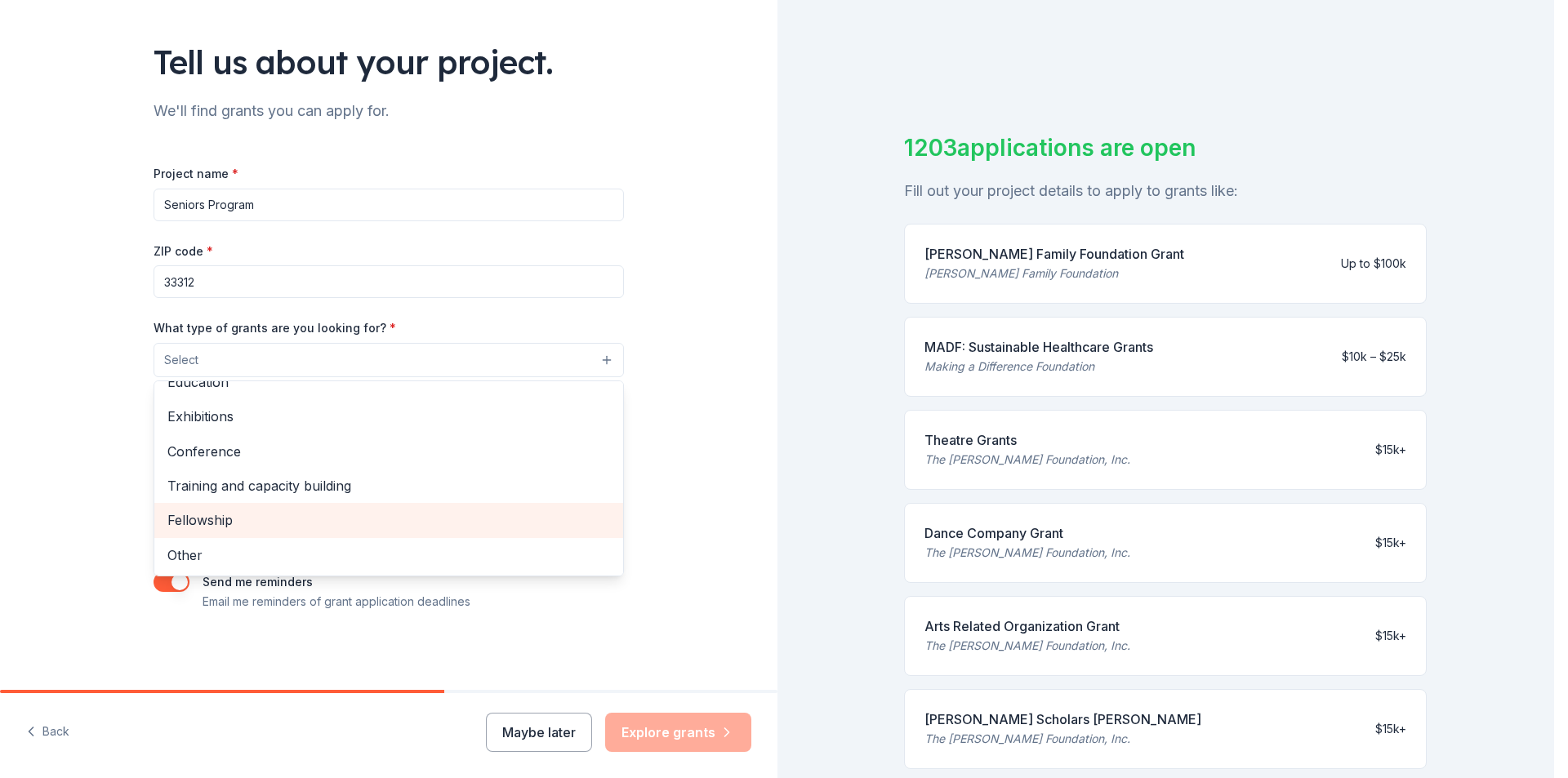
drag, startPoint x: 219, startPoint y: 522, endPoint x: 203, endPoint y: 522, distance: 16.0
click at [203, 522] on span "Fellowship" at bounding box center [388, 519] width 443 height 21
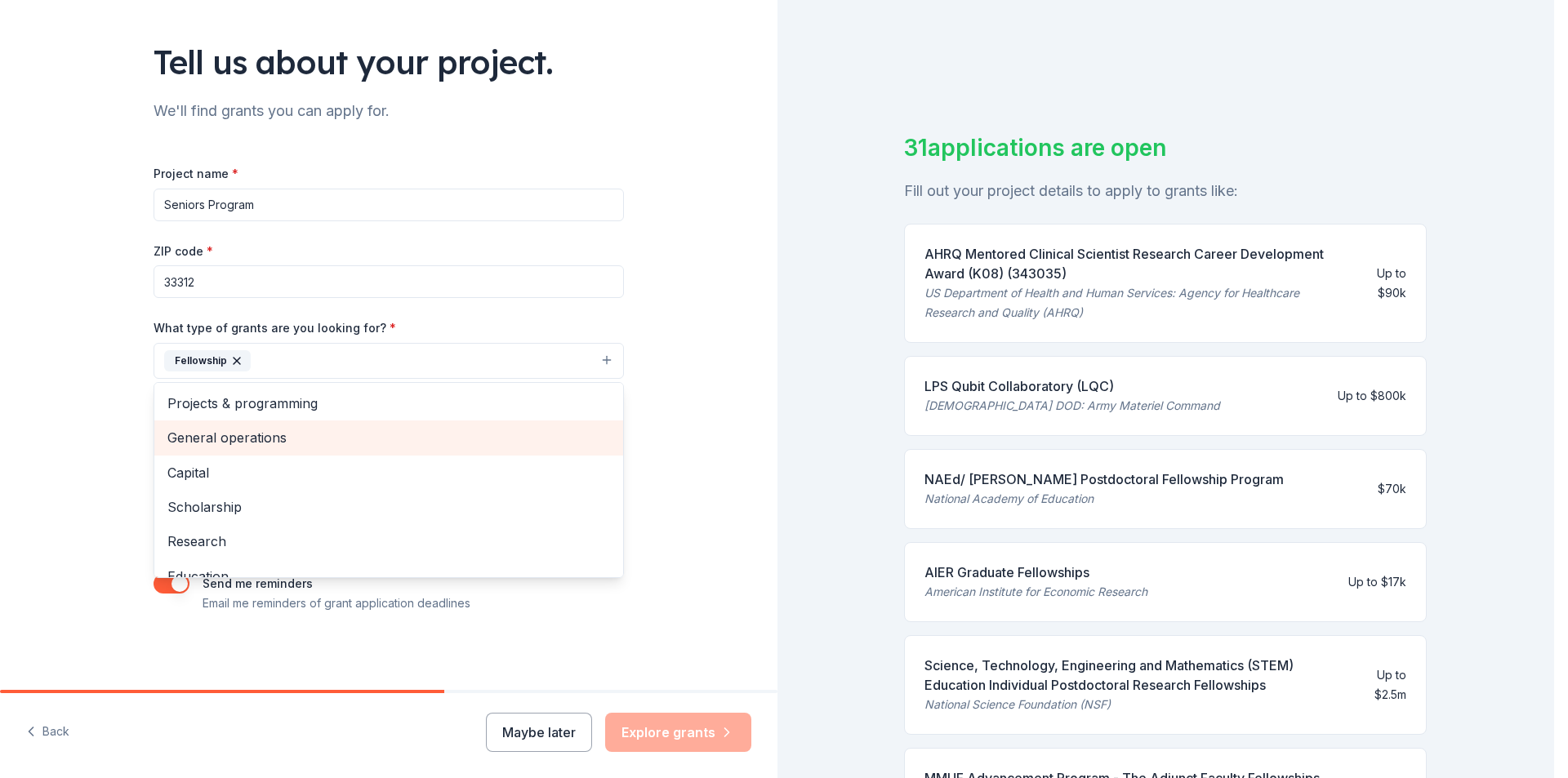
drag, startPoint x: 262, startPoint y: 438, endPoint x: 232, endPoint y: 440, distance: 30.1
click at [232, 440] on span "General operations" at bounding box center [388, 437] width 443 height 21
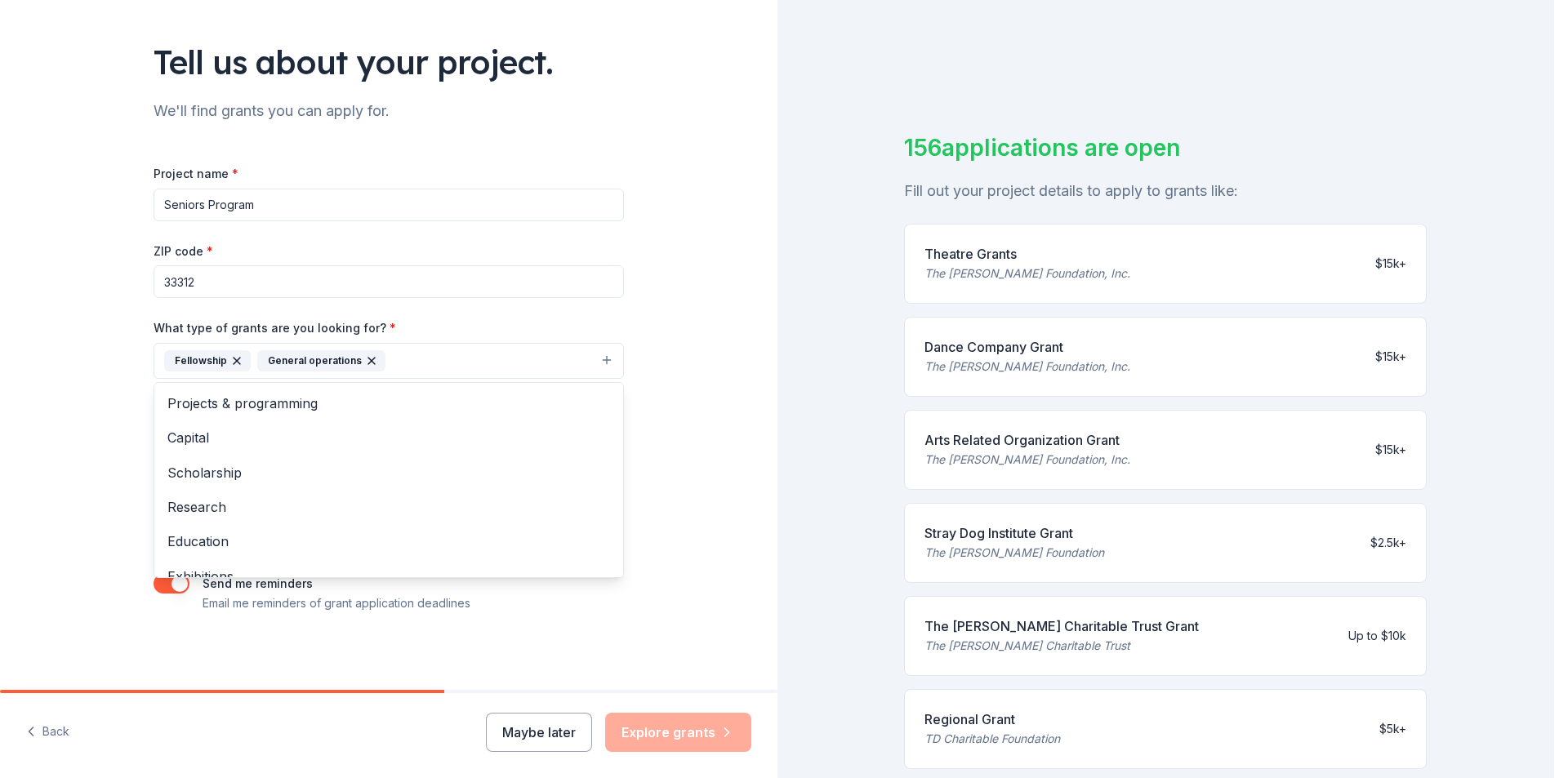
drag, startPoint x: 232, startPoint y: 360, endPoint x: 222, endPoint y: 360, distance: 10.0
click at [230, 360] on icon "button" at bounding box center [237, 360] width 13 height 13
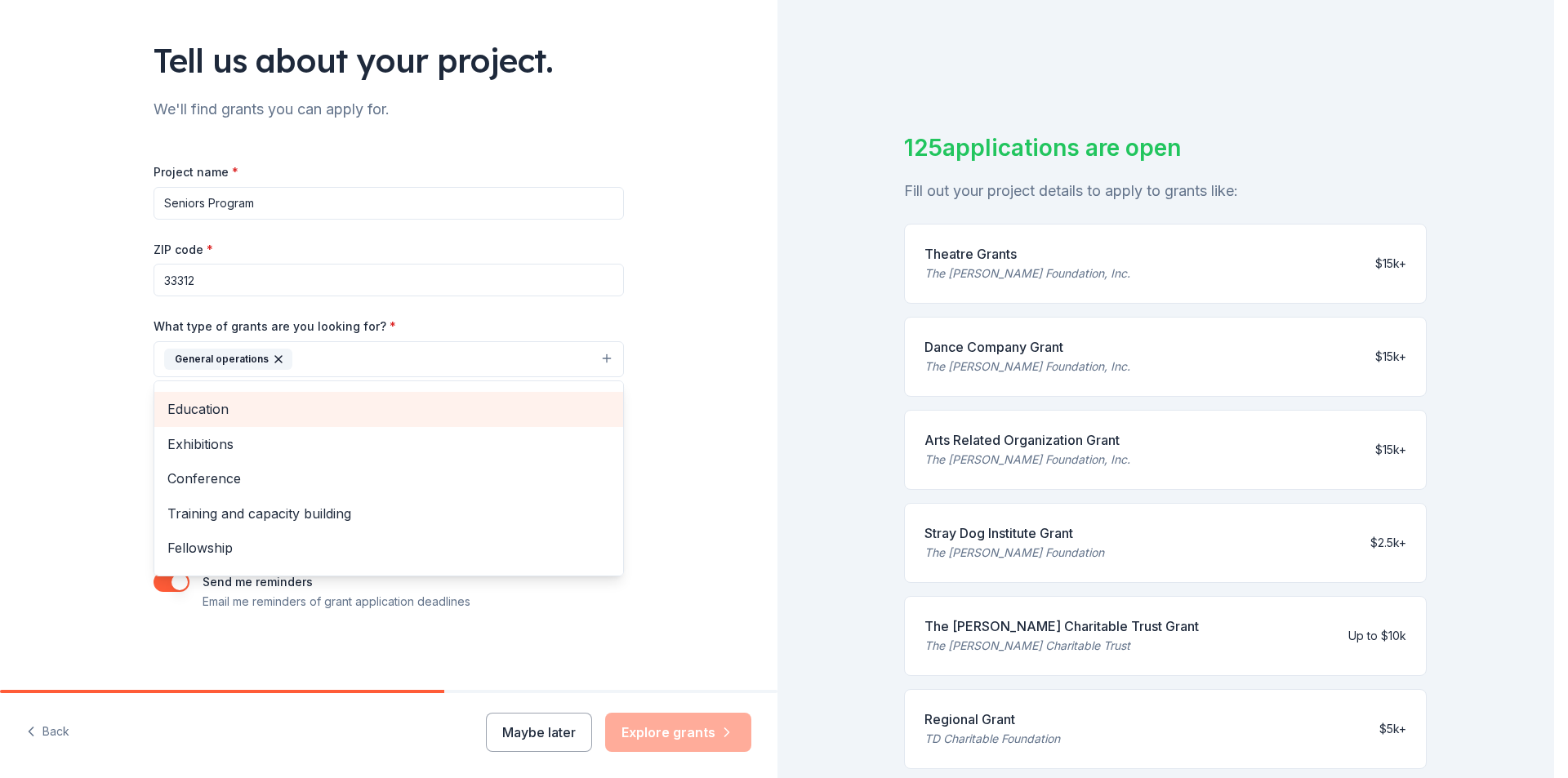
scroll to position [158, 0]
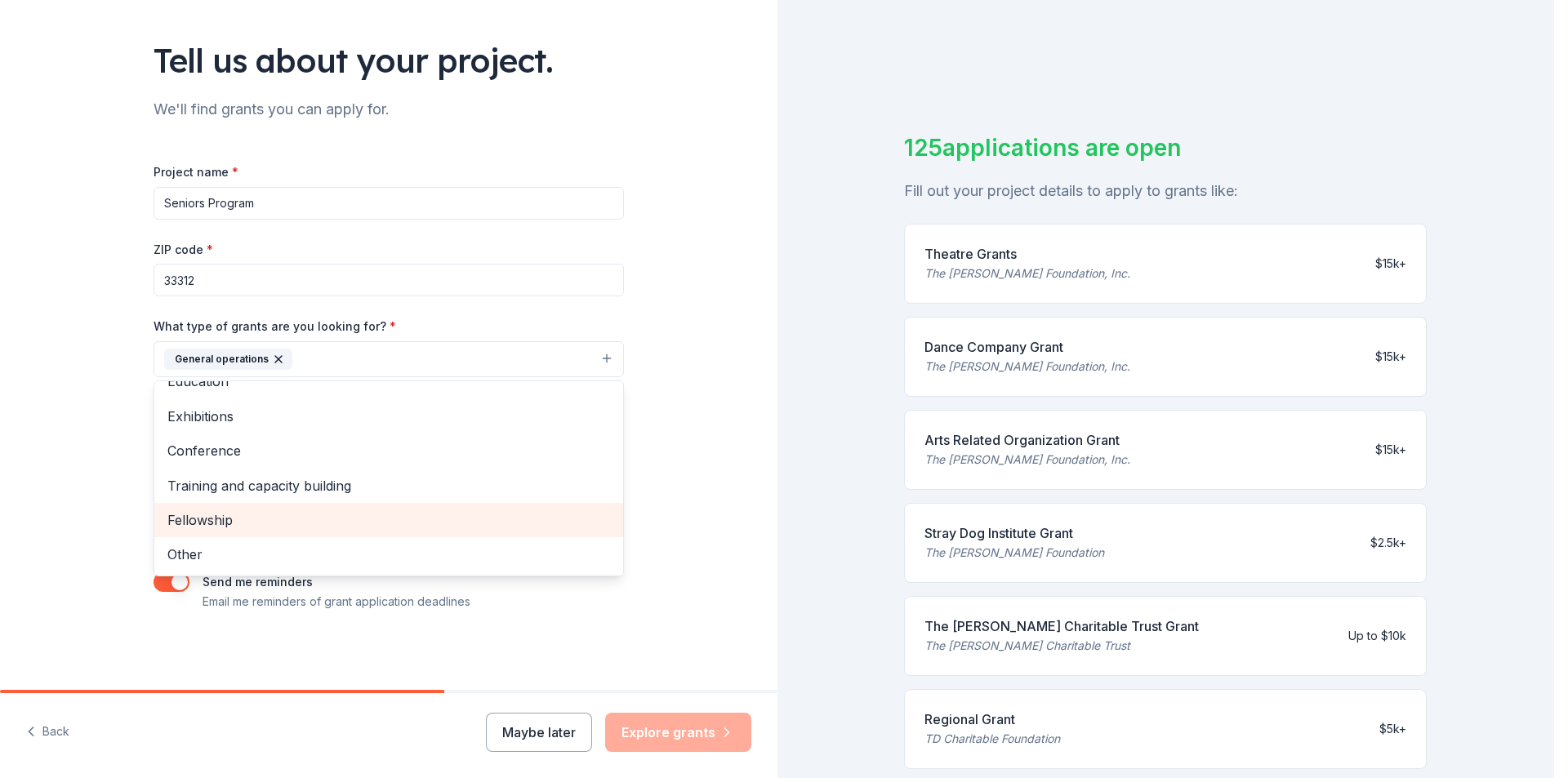
click at [219, 519] on span "Fellowship" at bounding box center [388, 519] width 443 height 21
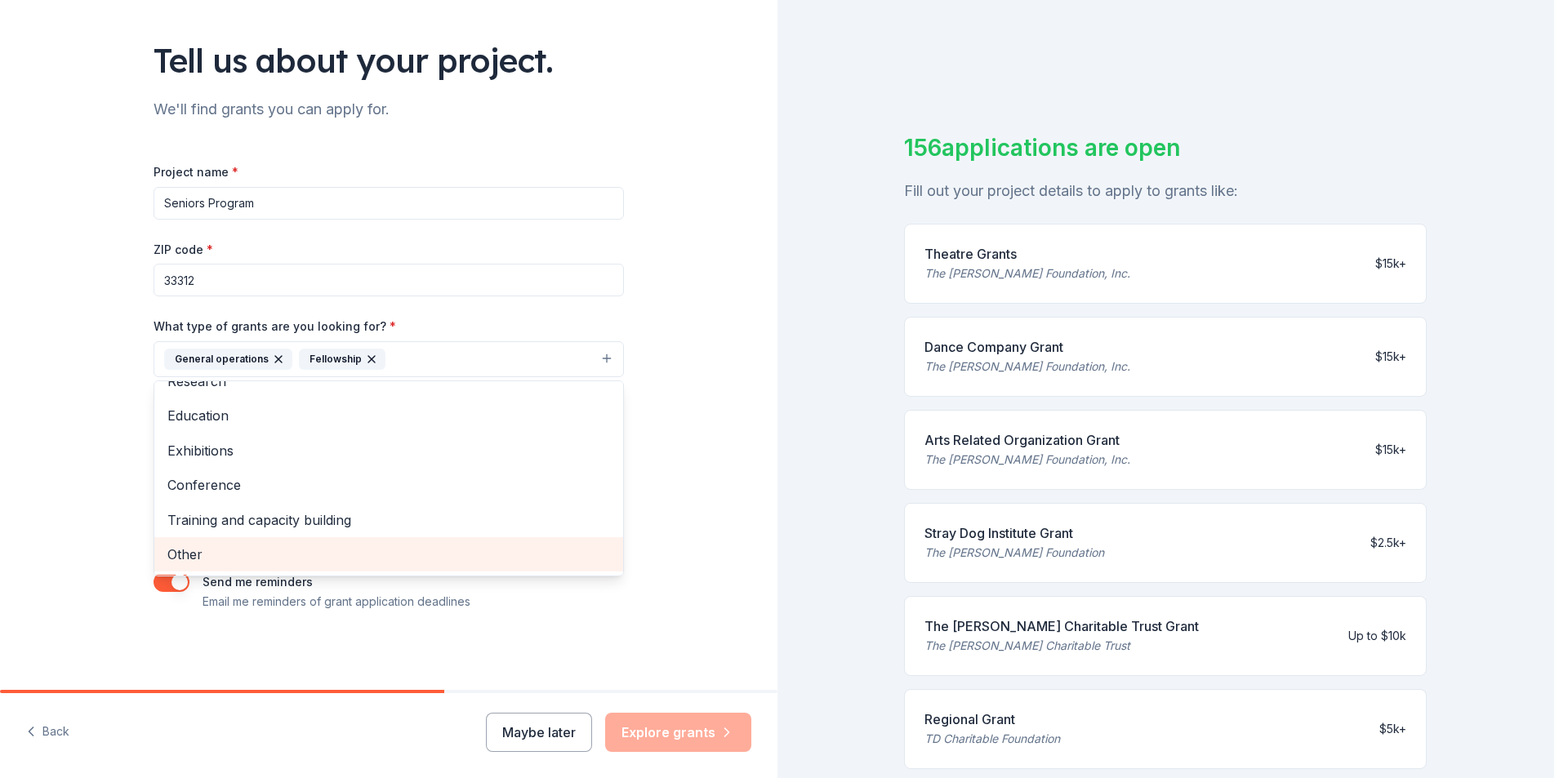
click at [202, 557] on span "Other" at bounding box center [388, 553] width 443 height 21
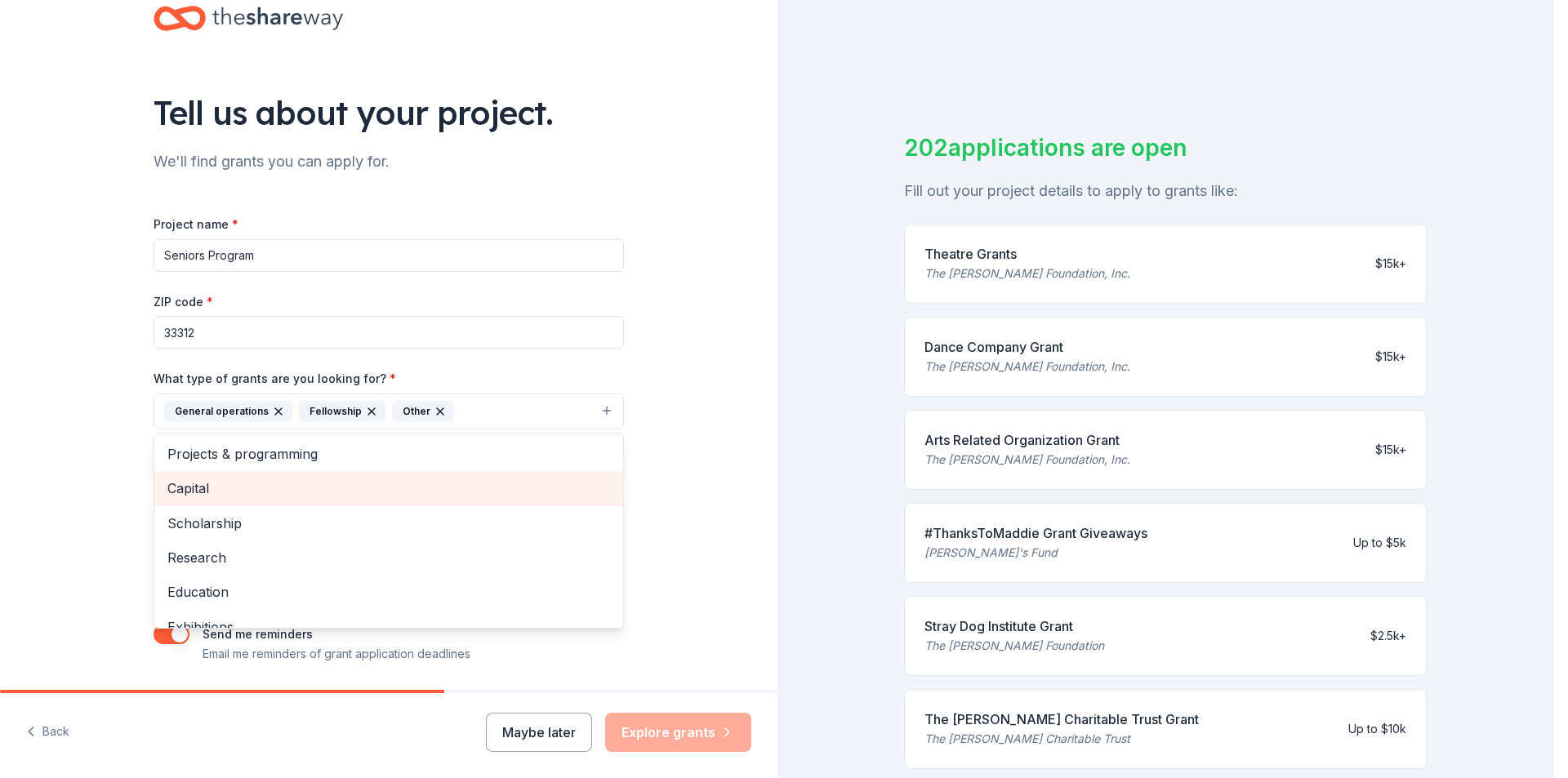
scroll to position [10, 0]
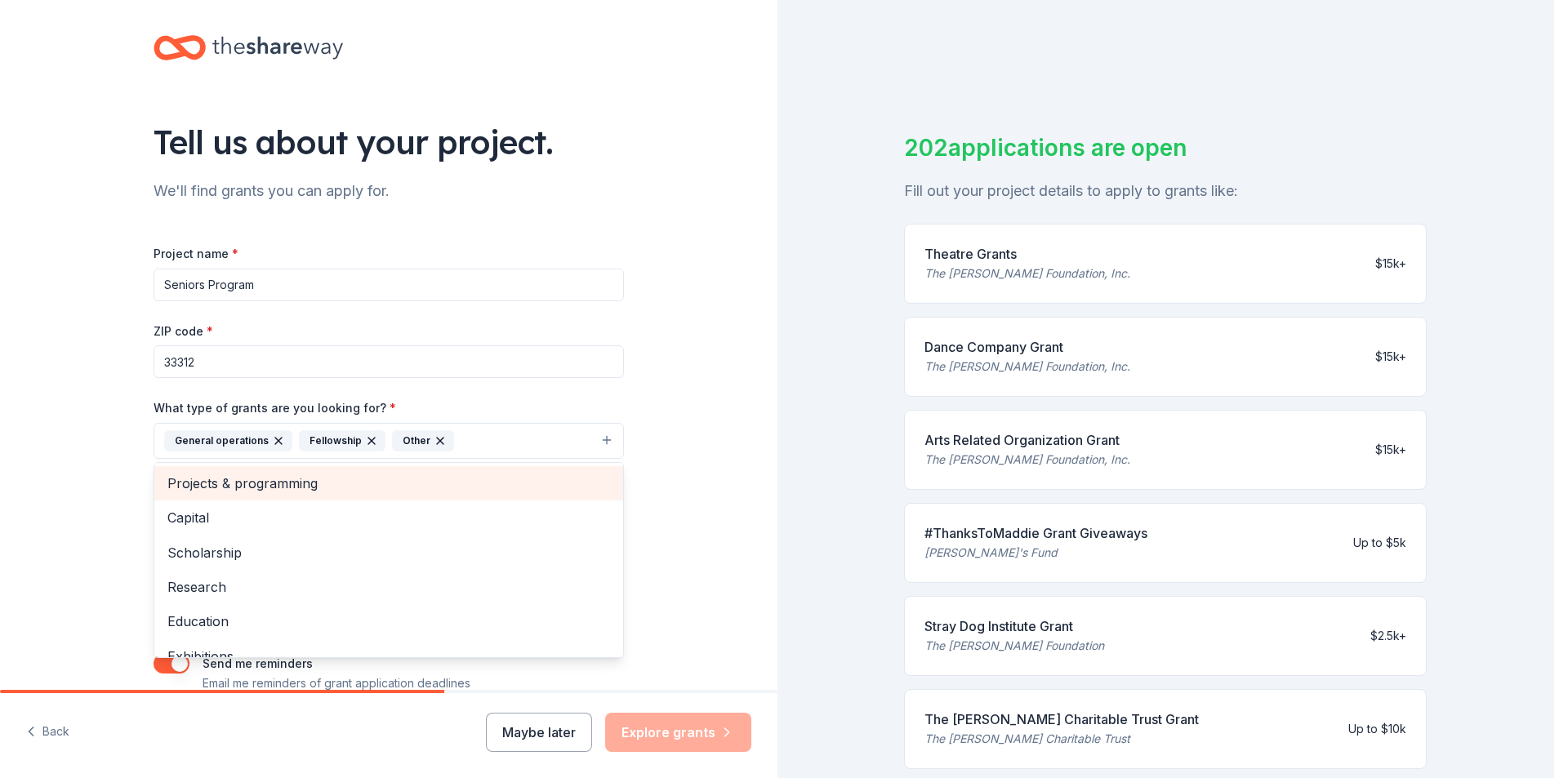
click at [276, 486] on span "Projects & programming" at bounding box center [388, 482] width 443 height 21
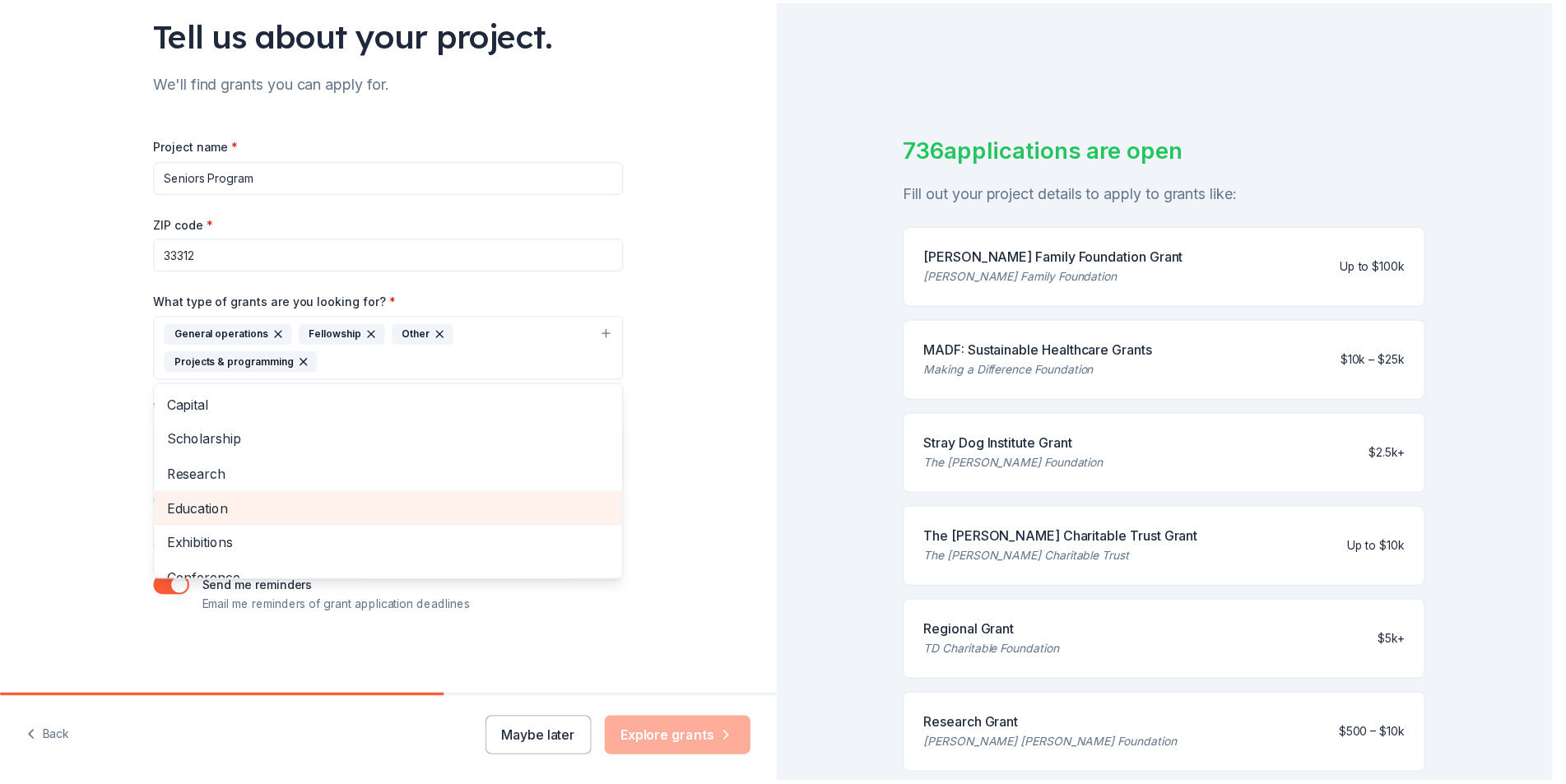
scroll to position [55, 0]
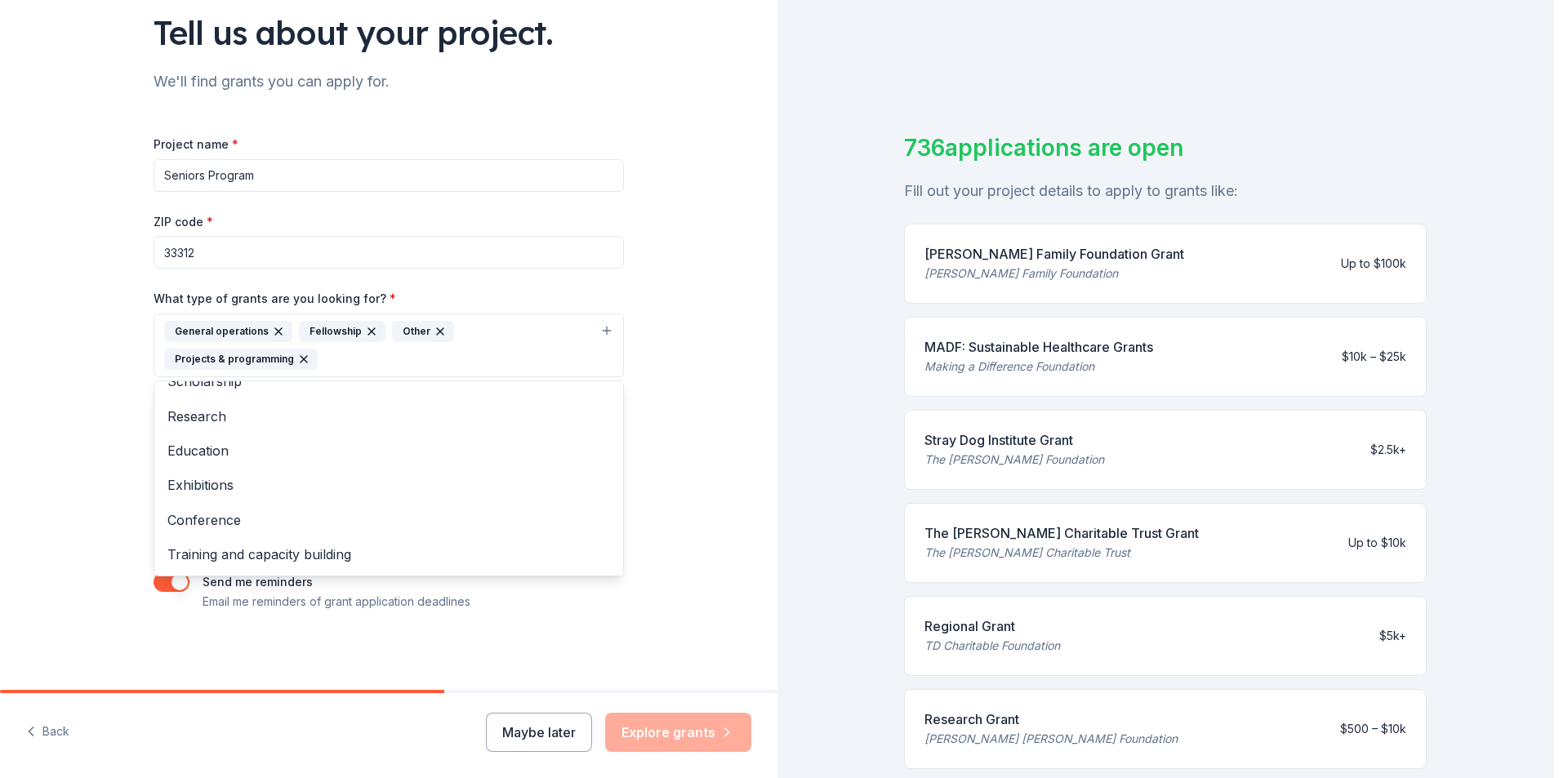
drag, startPoint x: 339, startPoint y: 620, endPoint x: 250, endPoint y: 613, distance: 89.3
click at [250, 613] on div "Tell us about your project. We'll find grants you can apply for. Project name *…" at bounding box center [388, 285] width 522 height 809
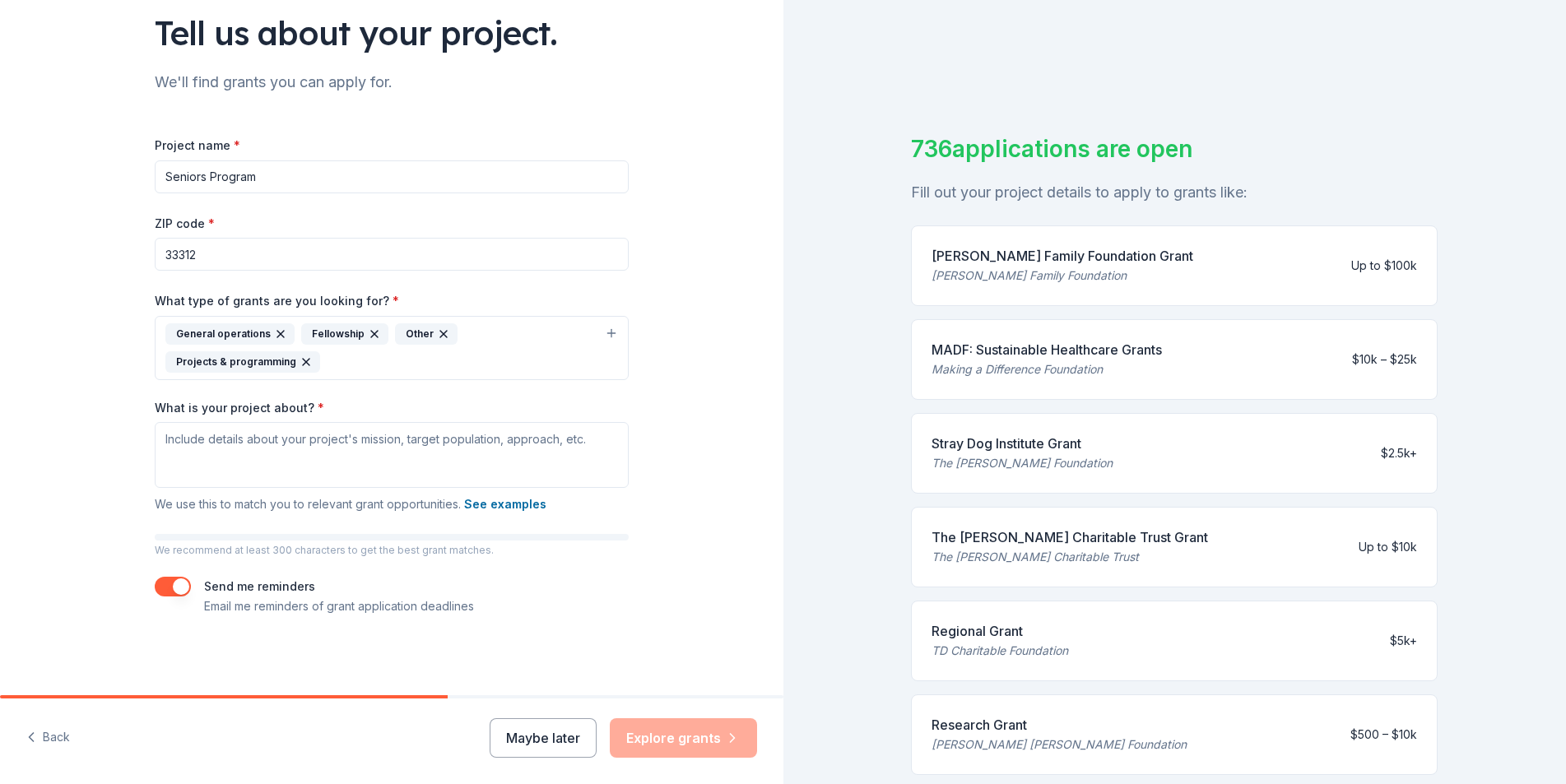
click at [201, 177] on input "Seniors Program" at bounding box center [391, 176] width 474 height 33
click at [201, 176] on input "Seniors Program" at bounding box center [391, 176] width 474 height 33
click at [202, 176] on input "Seniors Program" at bounding box center [391, 176] width 474 height 33
click at [197, 169] on input "Seniors Program" at bounding box center [391, 176] width 474 height 33
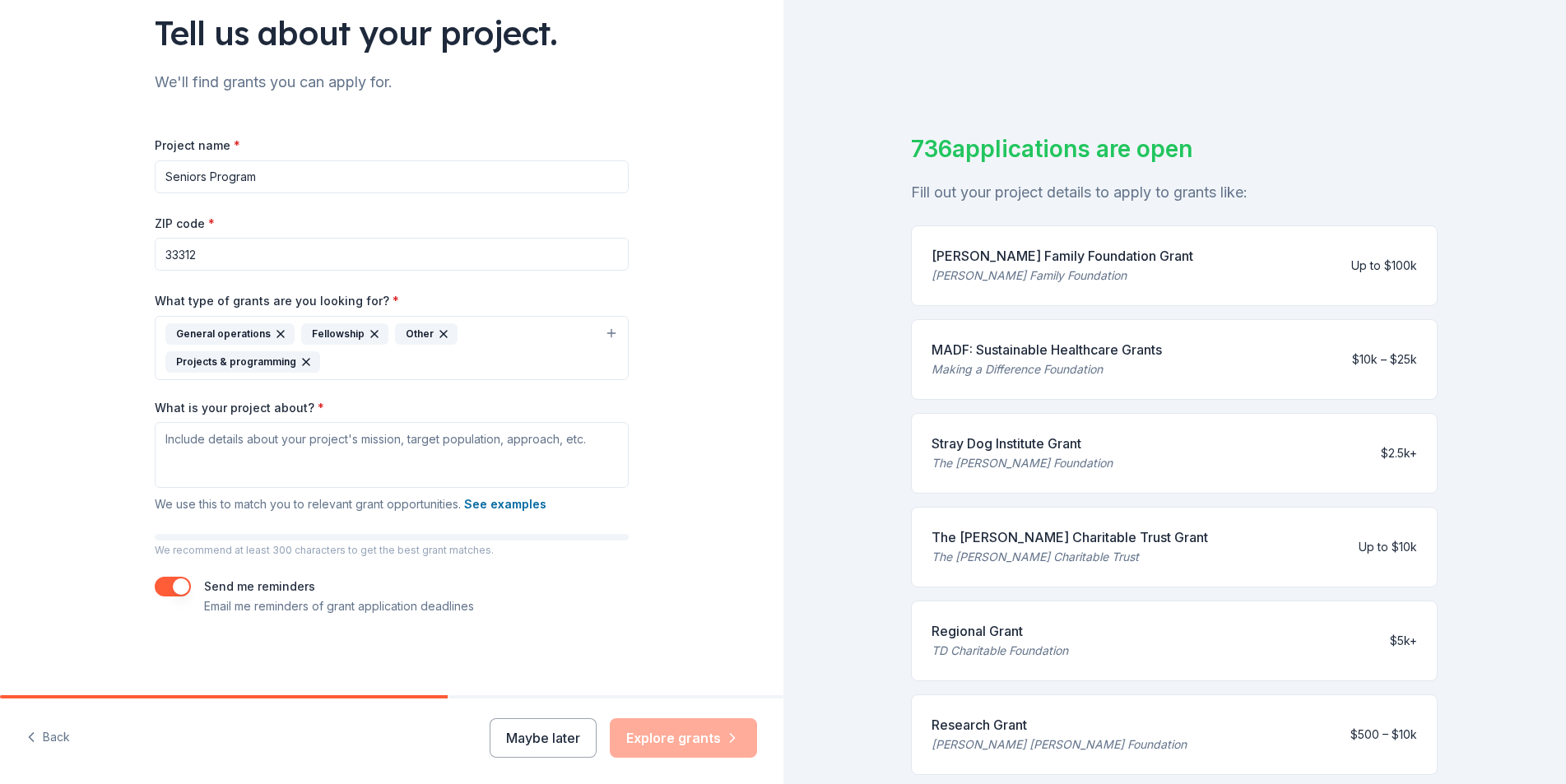
click at [197, 169] on input "Seniors Program" at bounding box center [391, 176] width 474 height 33
click at [203, 172] on input "Seniors Program" at bounding box center [391, 176] width 474 height 33
click at [199, 172] on input "Seniors Program" at bounding box center [391, 176] width 474 height 33
click at [724, 737] on div "Maybe later Explore grants" at bounding box center [623, 737] width 267 height 39
